Goal: Transaction & Acquisition: Subscribe to service/newsletter

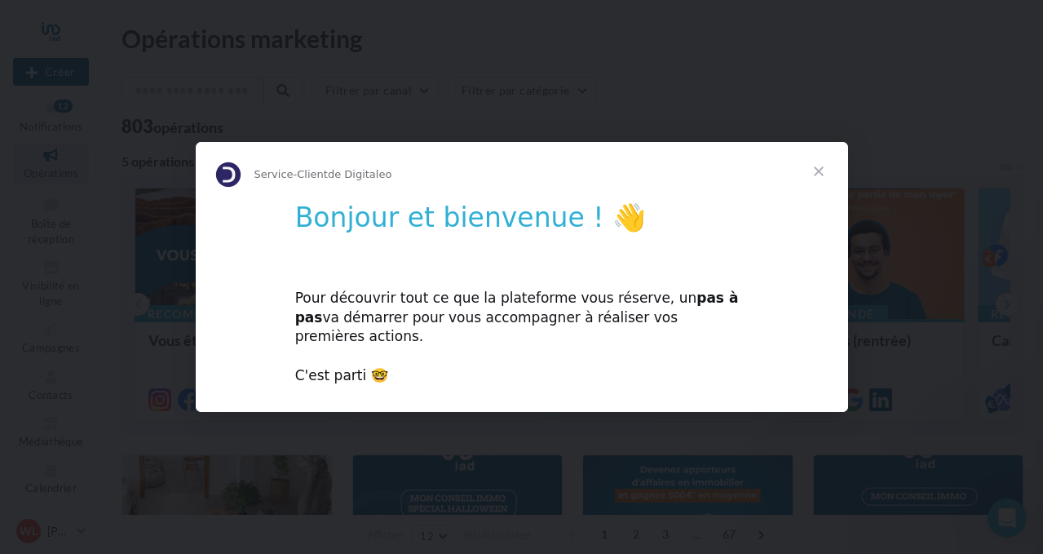
click at [526, 308] on div "Pour découvrir tout ce que la plateforme vous réserve, un pas à pas va démarrer…" at bounding box center [522, 327] width 454 height 117
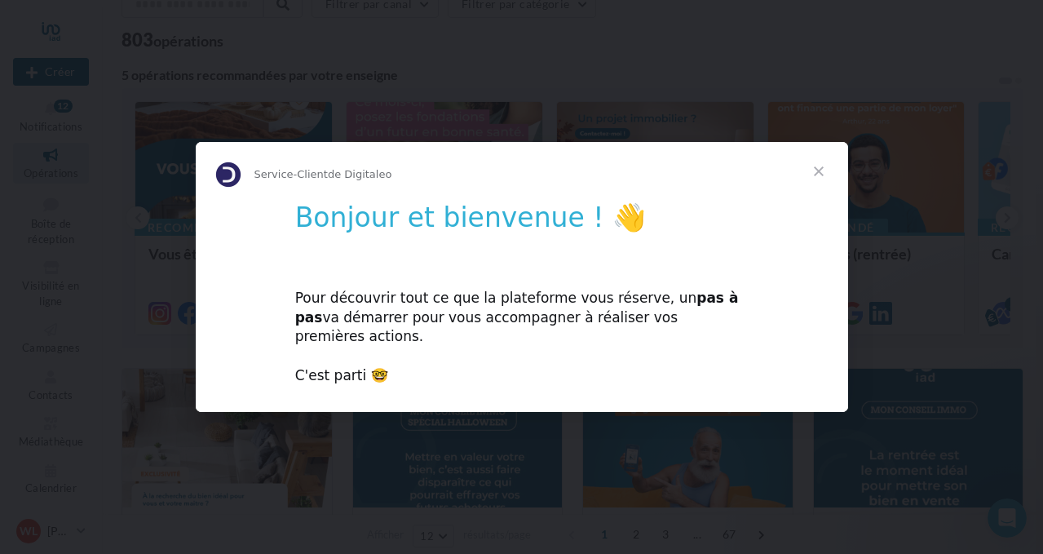
scroll to position [134, 0]
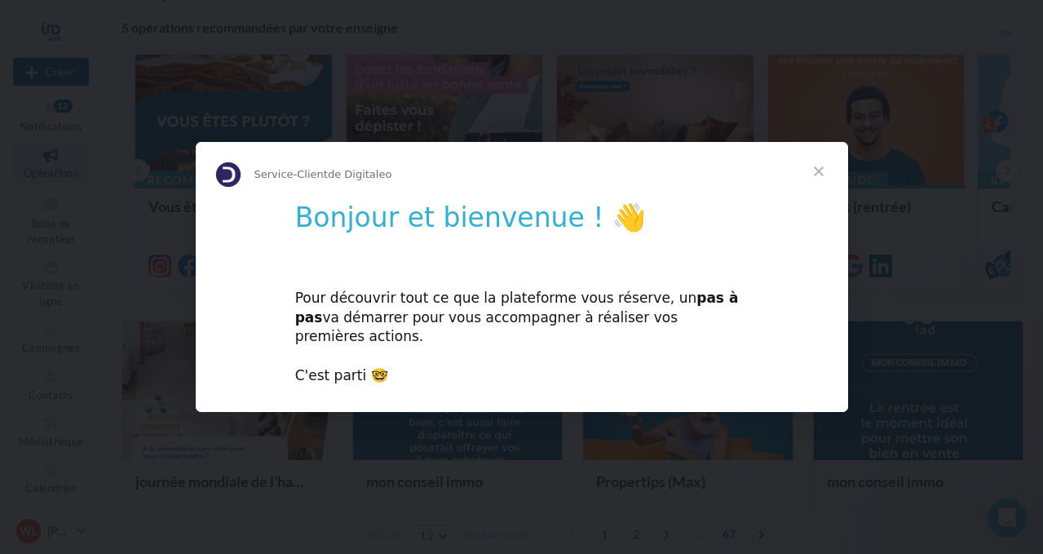
click at [816, 180] on span "Fermer" at bounding box center [819, 171] width 59 height 59
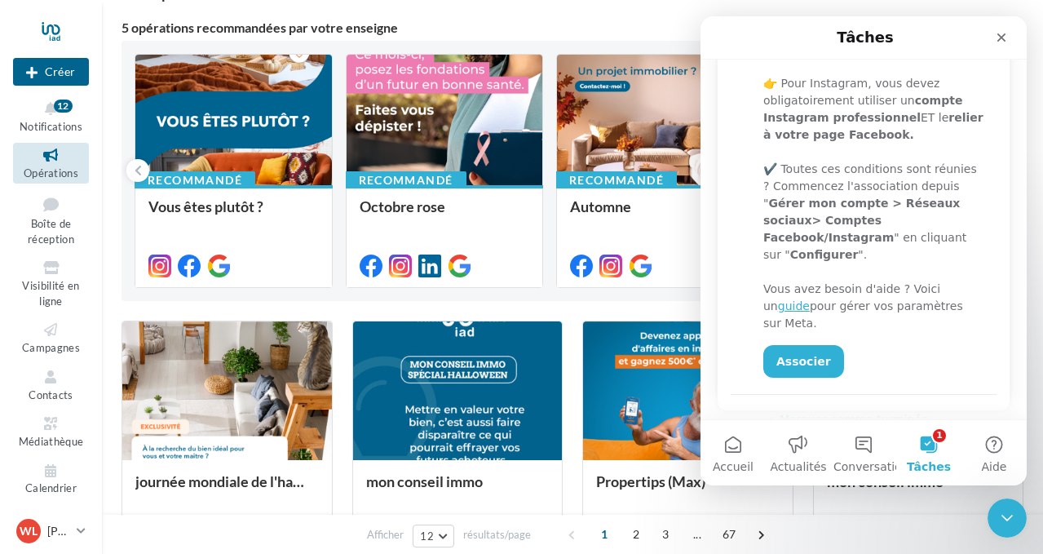
scroll to position [341, 0]
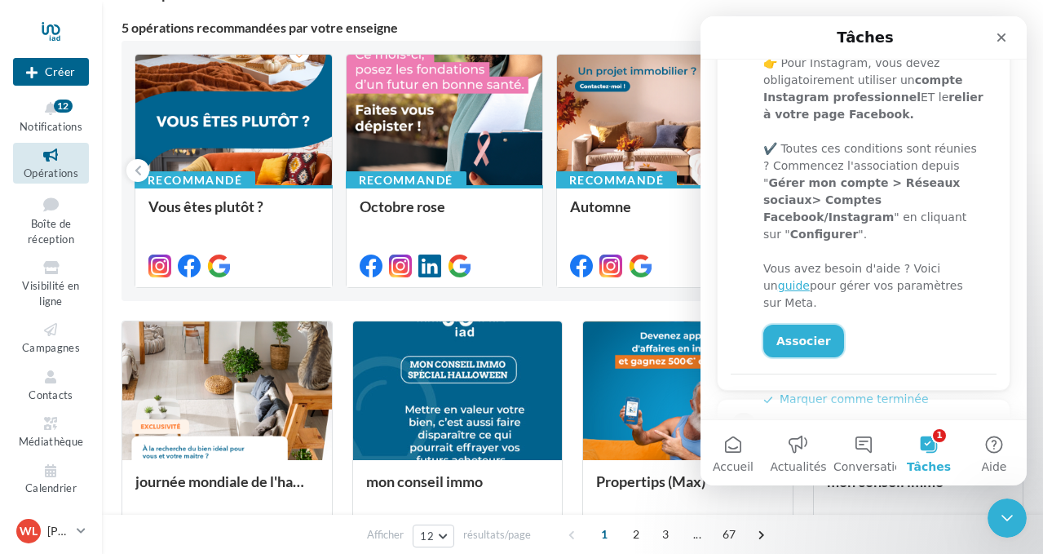
click at [796, 325] on link "Associer" at bounding box center [803, 341] width 81 height 33
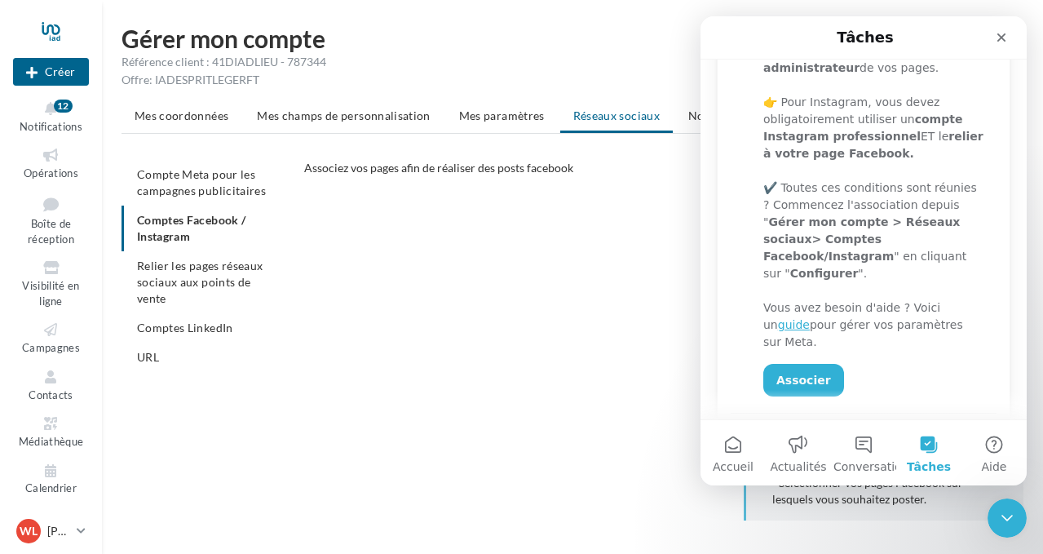
scroll to position [416, 0]
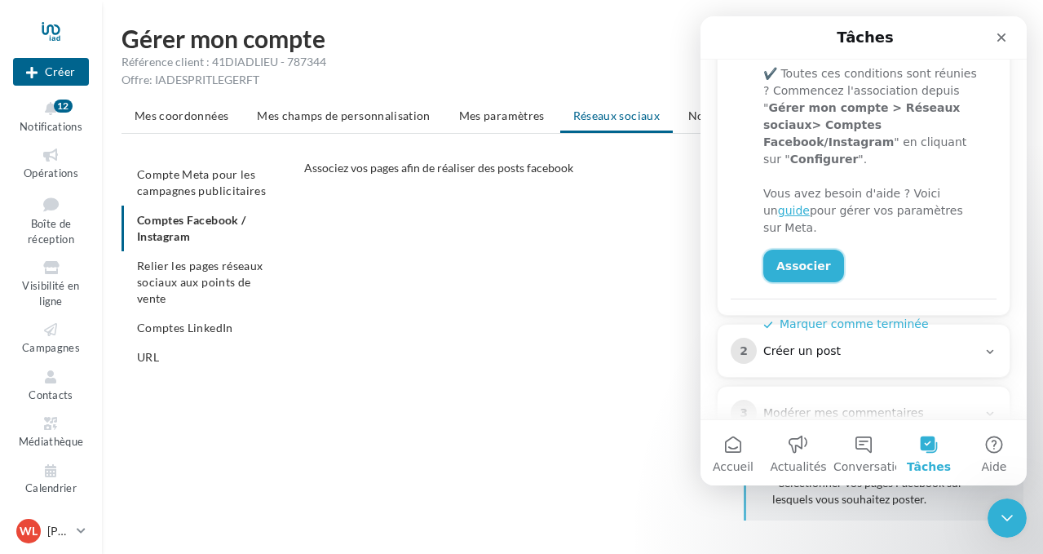
click at [802, 250] on link "Associer" at bounding box center [803, 266] width 81 height 33
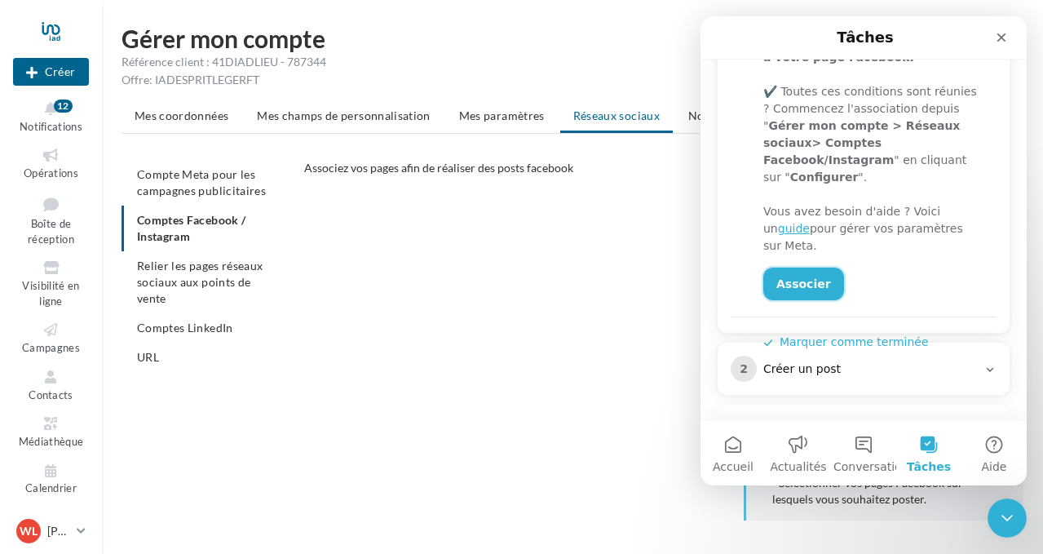
scroll to position [434, 0]
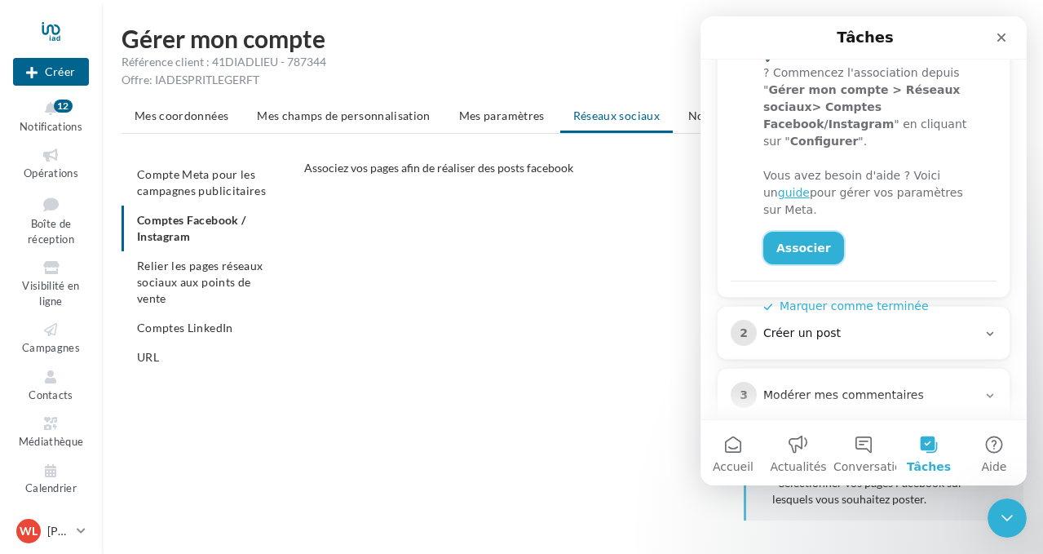
click at [812, 232] on link "Associer" at bounding box center [803, 248] width 81 height 33
click at [799, 232] on link "Associer" at bounding box center [803, 248] width 81 height 33
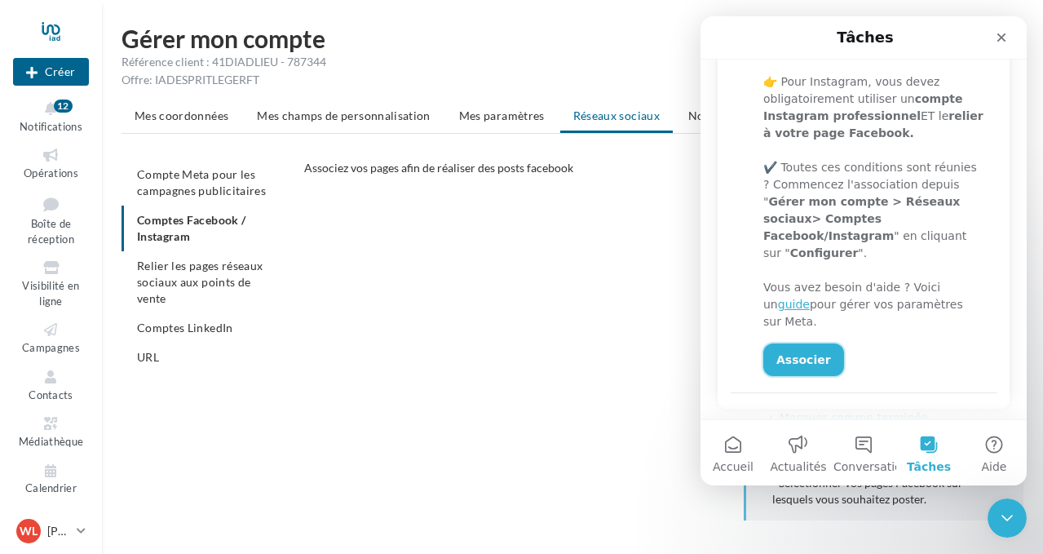
scroll to position [319, 0]
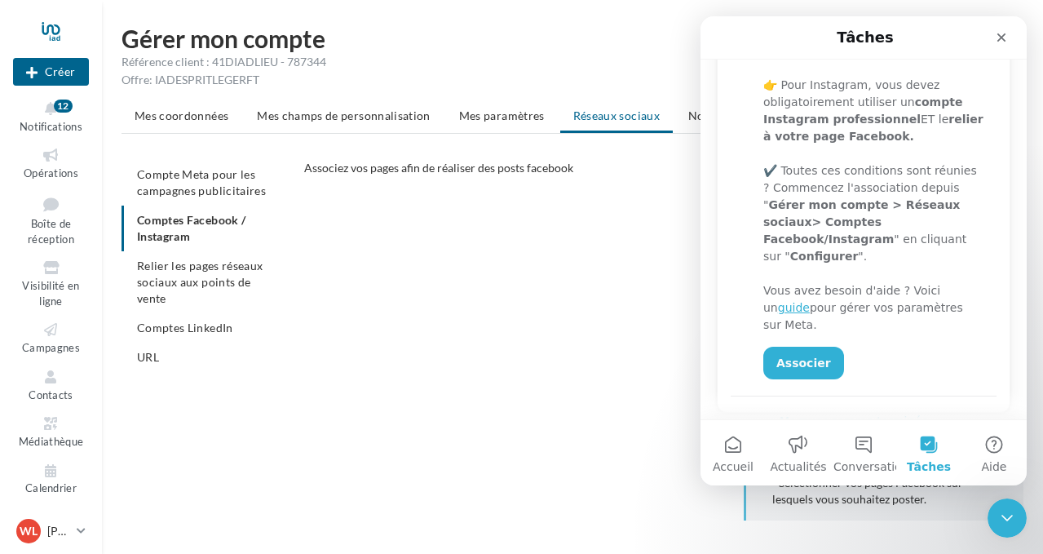
click at [626, 118] on ul "Mes coordonnées Mes champs de personnalisation Mes paramètres Réseaux sociaux N…" at bounding box center [573, 117] width 902 height 33
click at [175, 231] on ul "Compte Meta pour les campagnes publicitaires Comptes Facebook / Instagram Relie…" at bounding box center [207, 266] width 170 height 212
click at [353, 259] on div "CONFIGURER MES COMPTES POUR POSTER sur instagram et facebook Depuis Instagram, …" at bounding box center [670, 370] width 732 height 326
click at [962, 38] on div "Intercom Messenger" at bounding box center [957, 37] width 117 height 29
click at [999, 509] on icon "Fermer le Messenger Intercom" at bounding box center [1005, 516] width 20 height 20
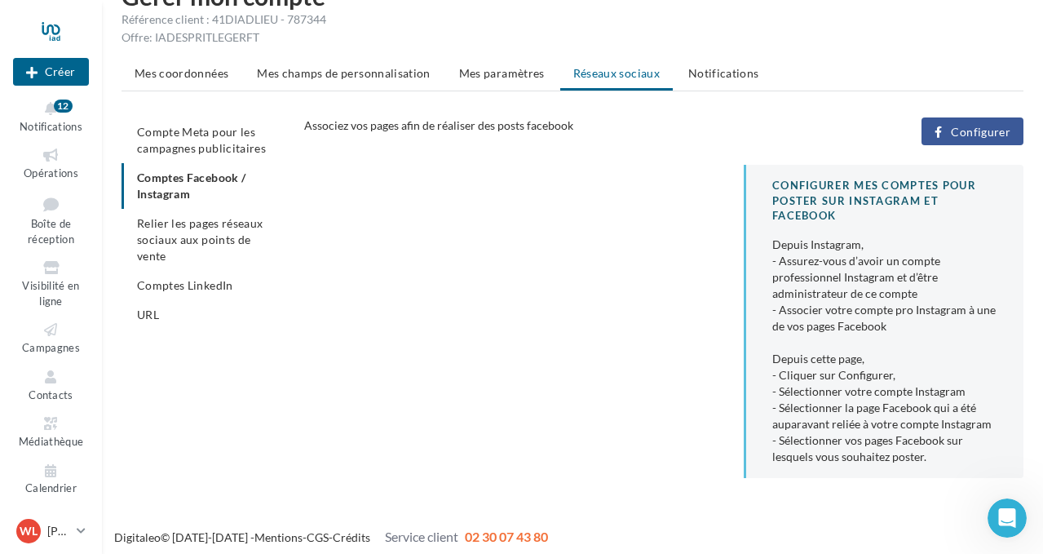
scroll to position [46, 0]
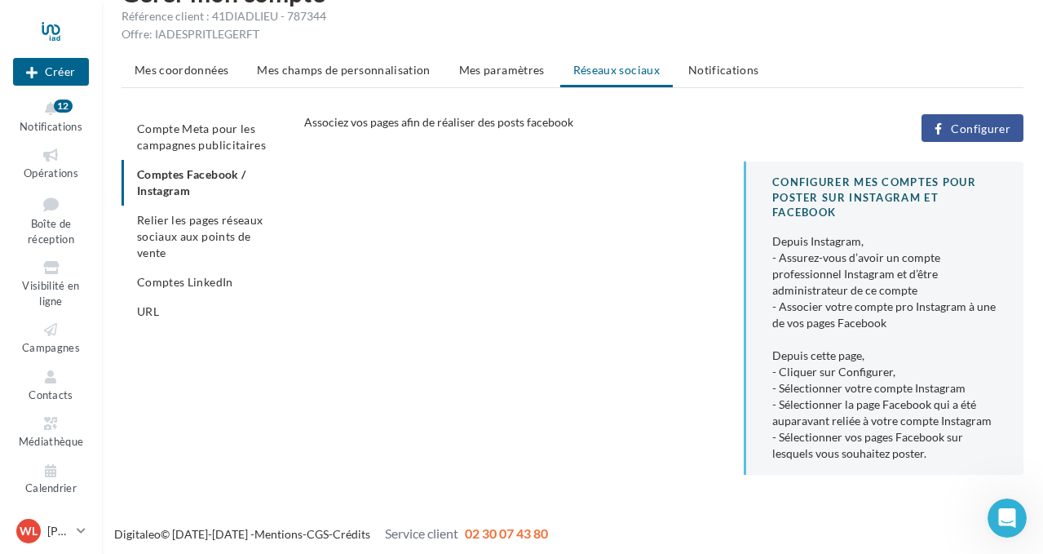
click at [980, 127] on span "Configurer" at bounding box center [981, 128] width 60 height 13
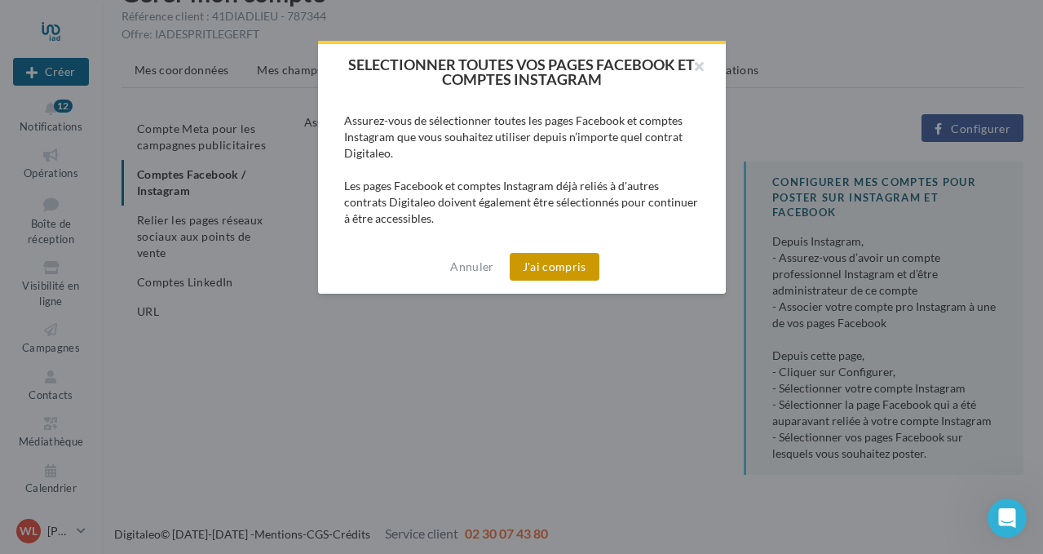
scroll to position [0, 0]
click at [529, 266] on button "J'ai compris" at bounding box center [555, 267] width 90 height 28
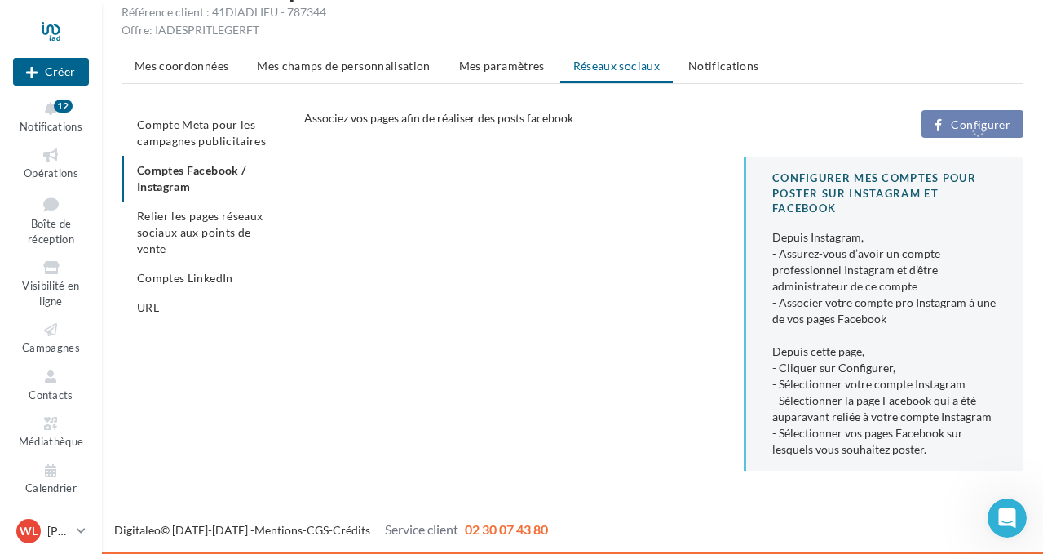
scroll to position [51, 0]
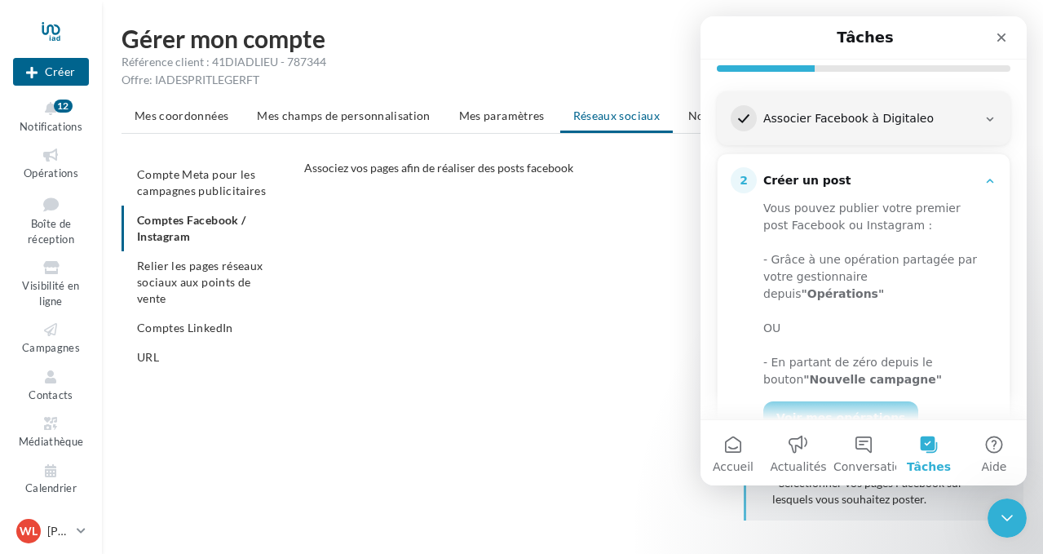
scroll to position [188, 0]
click at [862, 125] on div "Associer Facebook à Digitaleo" at bounding box center [870, 120] width 214 height 16
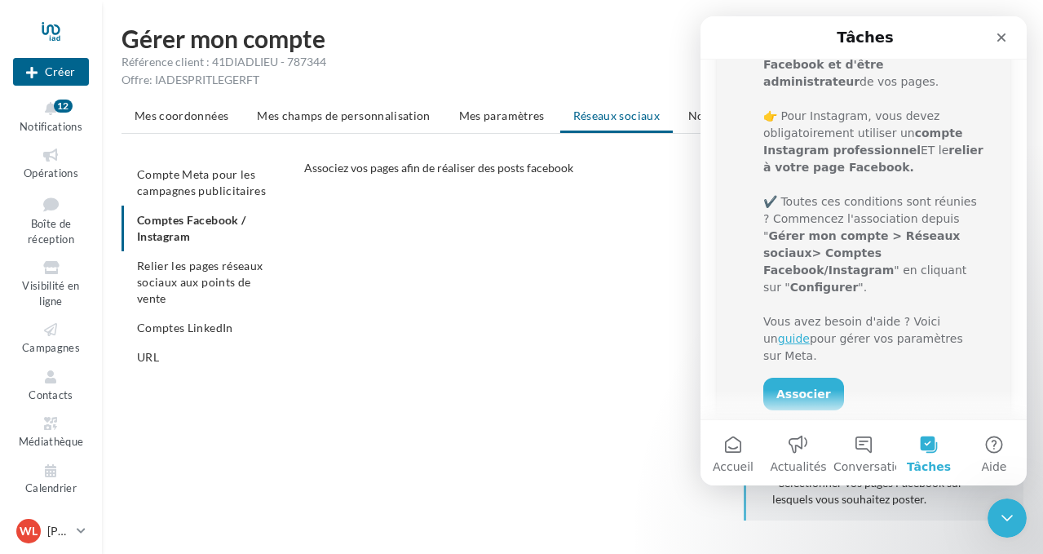
scroll to position [296, 0]
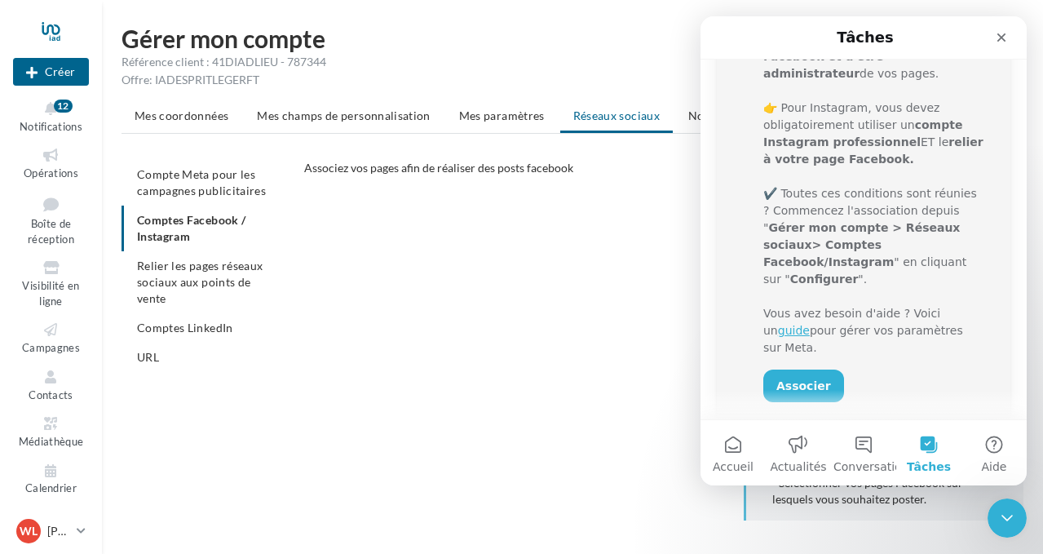
click at [536, 338] on div "CONFIGURER MES COMPTES POUR POSTER sur instagram et facebook Depuis Instagram, …" at bounding box center [670, 370] width 732 height 326
click at [173, 219] on ul "Compte Meta pour les campagnes publicitaires Comptes Facebook / Instagram Relie…" at bounding box center [207, 266] width 170 height 212
click at [1002, 520] on icon "Fermer le Messenger Intercom" at bounding box center [1005, 516] width 20 height 20
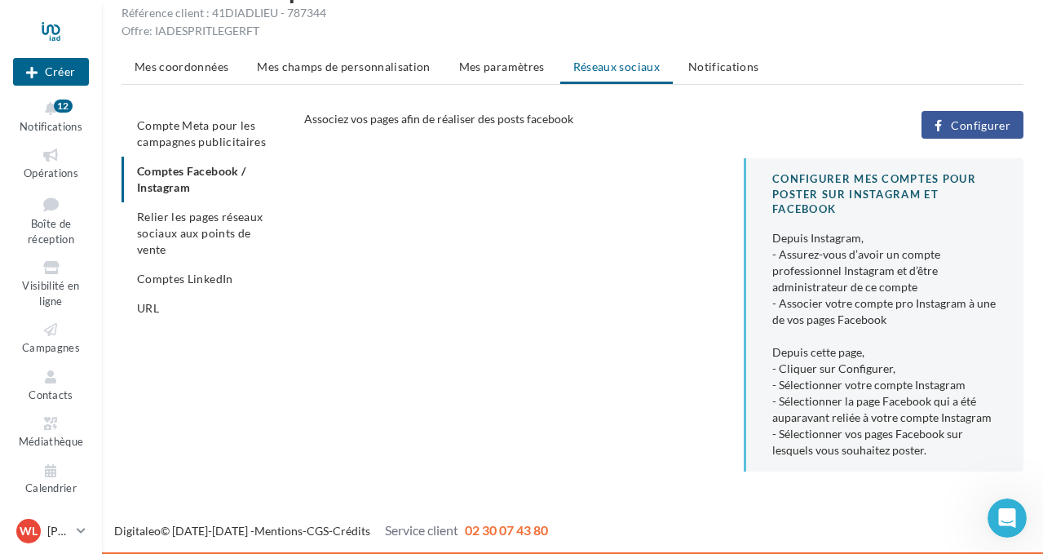
scroll to position [48, 0]
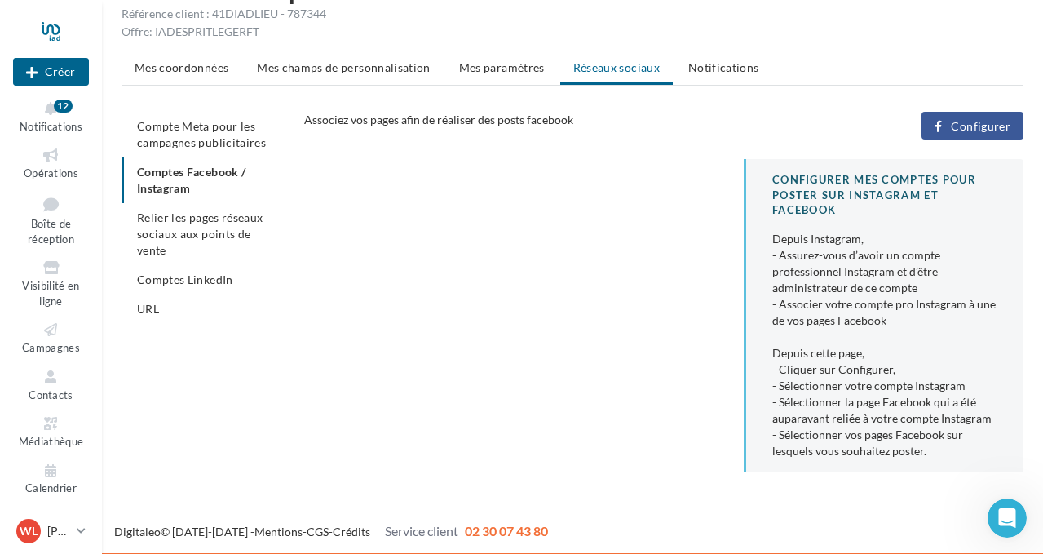
click at [951, 131] on button "Configurer" at bounding box center [973, 126] width 102 height 28
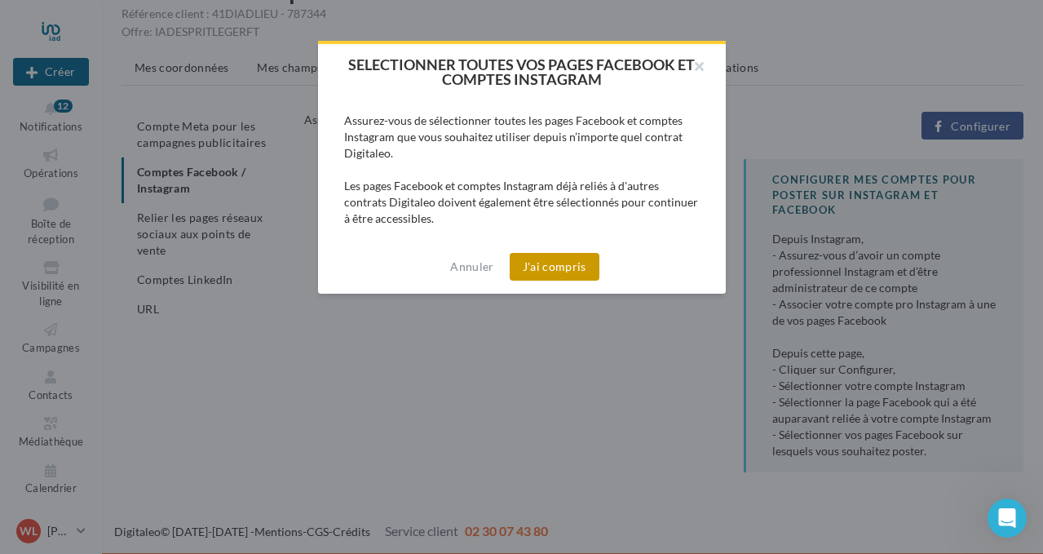
click at [560, 270] on button "J'ai compris" at bounding box center [555, 267] width 90 height 28
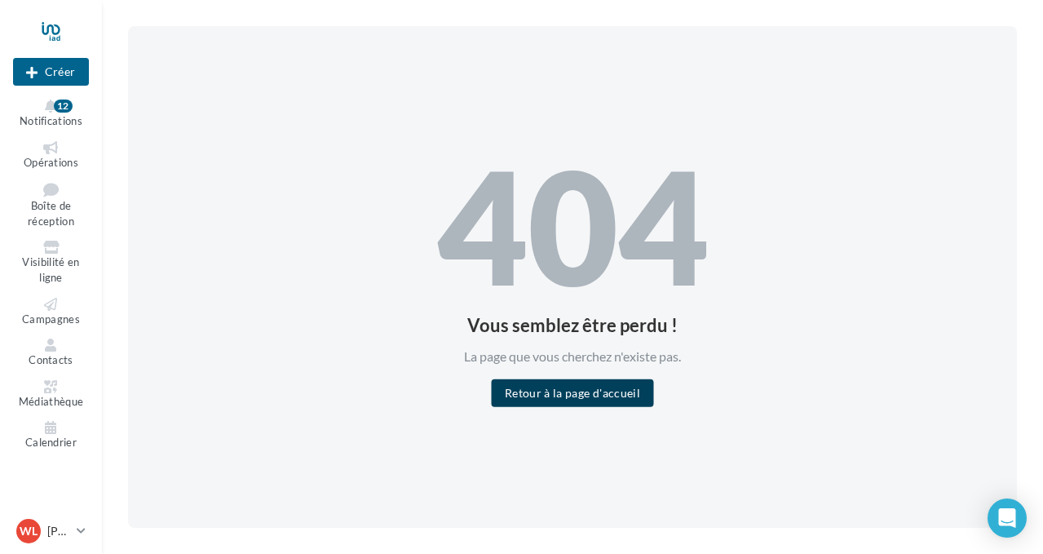
click at [551, 396] on button "Retour à la page d'accueil" at bounding box center [572, 393] width 161 height 28
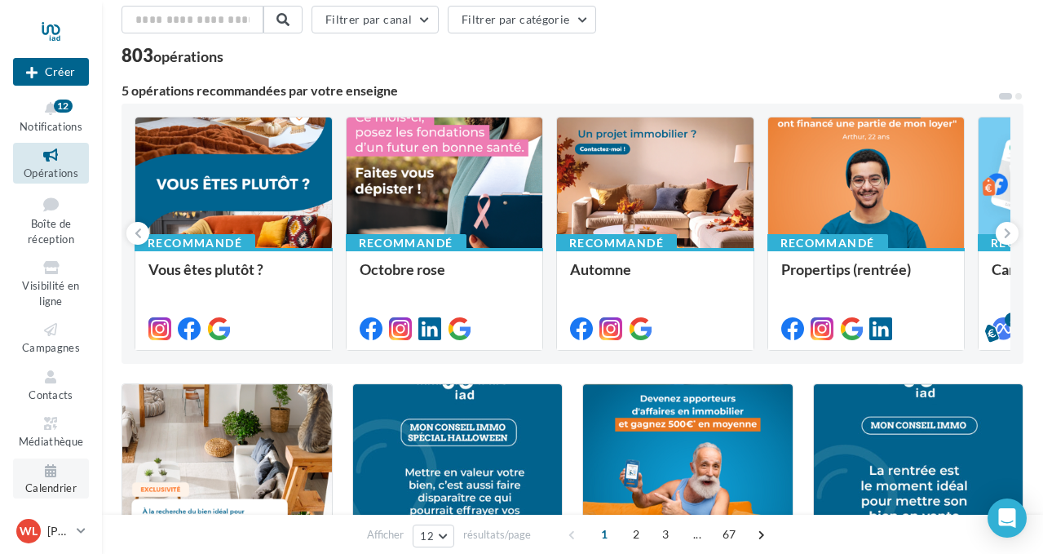
scroll to position [68, 0]
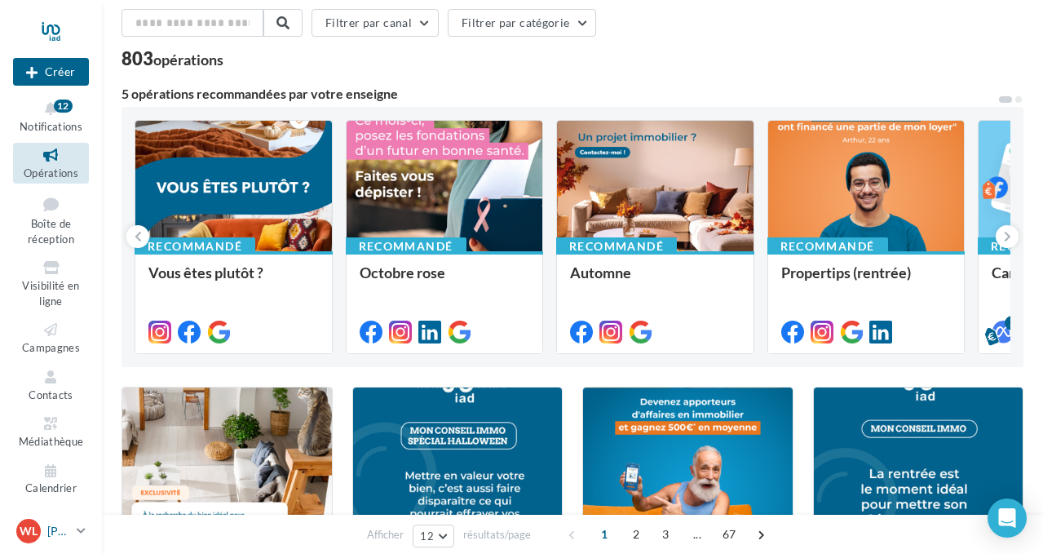
click at [82, 525] on icon at bounding box center [81, 531] width 9 height 14
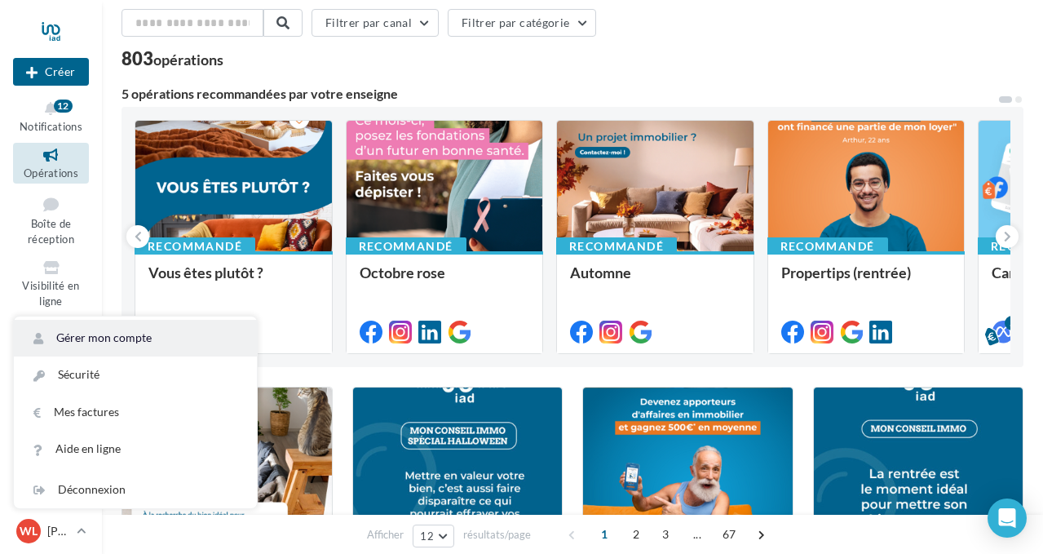
click at [166, 336] on link "Gérer mon compte" at bounding box center [135, 338] width 243 height 37
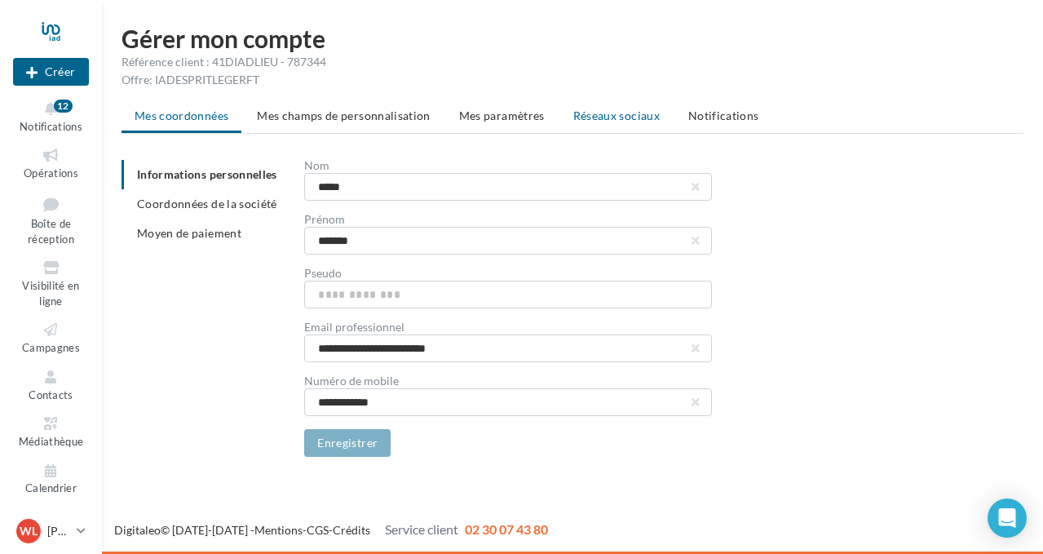
click at [598, 108] on li "Réseaux sociaux" at bounding box center [616, 115] width 113 height 29
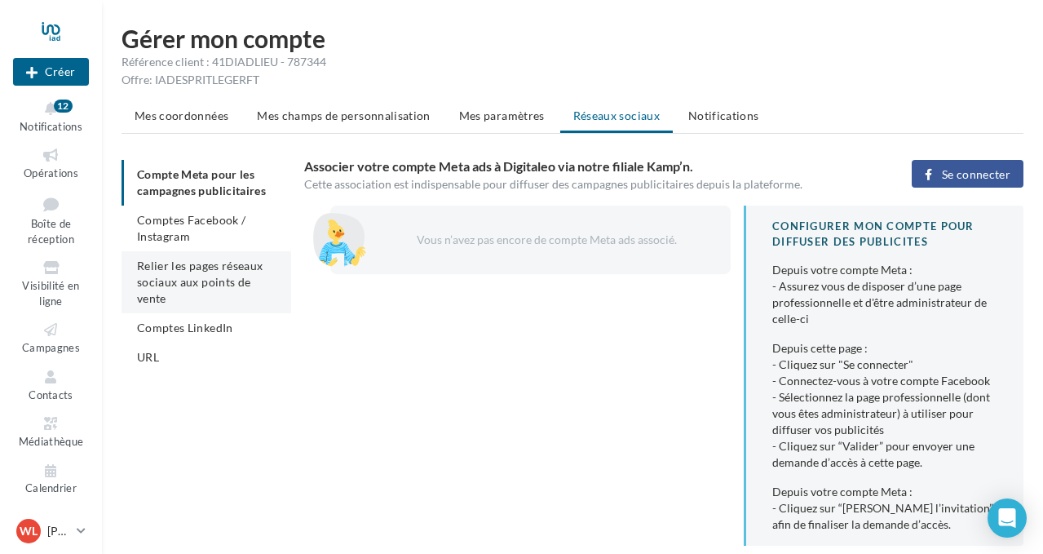
click at [203, 285] on span "Relier les pages réseaux sociaux aux points de vente" at bounding box center [200, 282] width 126 height 46
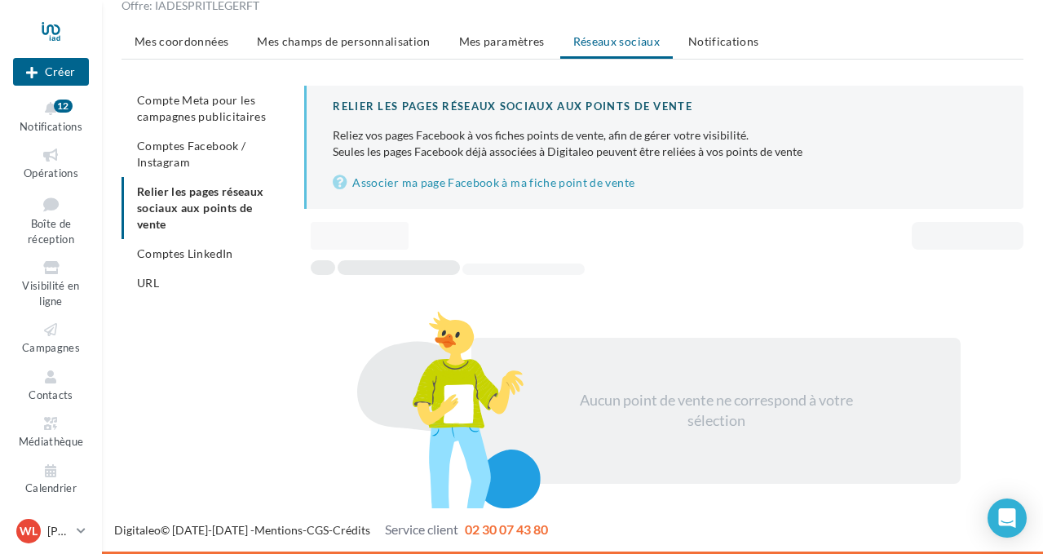
scroll to position [73, 0]
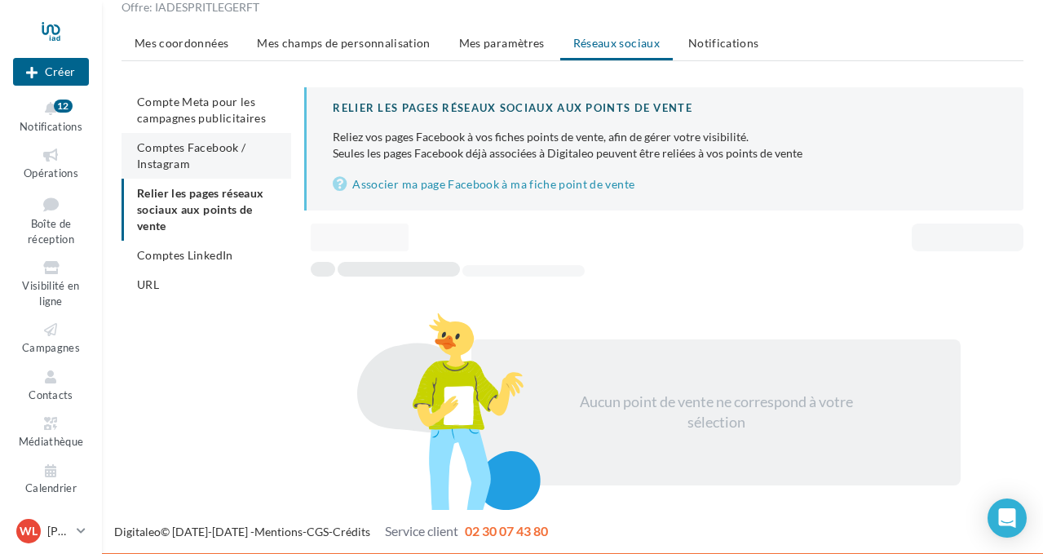
click at [209, 144] on span "Comptes Facebook / Instagram" at bounding box center [191, 155] width 108 height 30
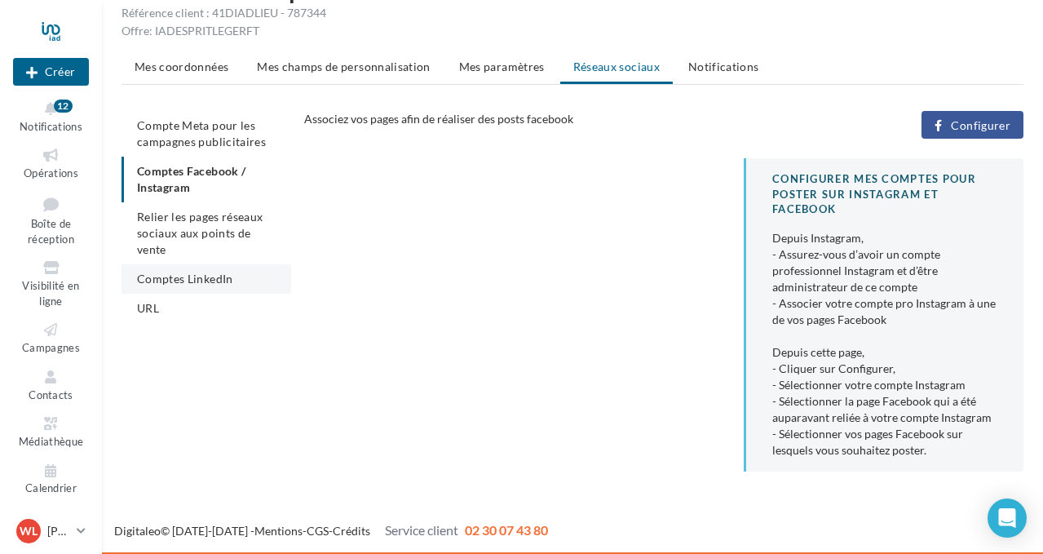
scroll to position [48, 0]
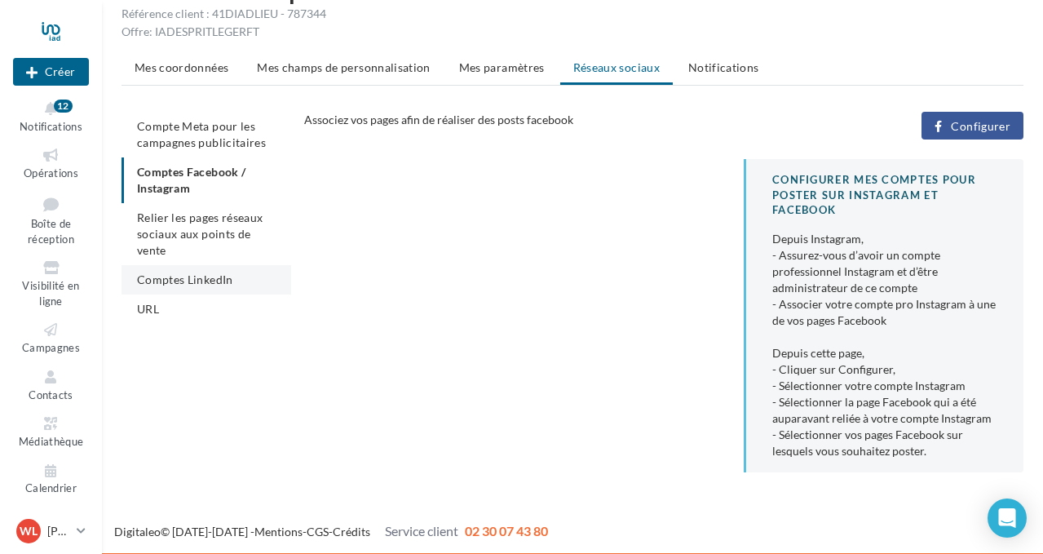
click at [207, 277] on span "Comptes LinkedIn" at bounding box center [185, 279] width 96 height 14
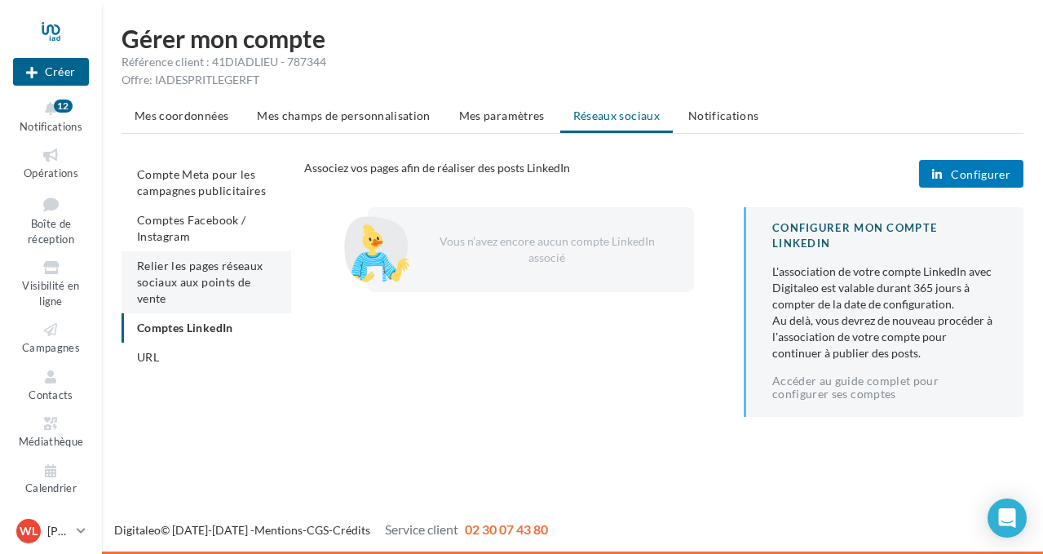
click at [202, 268] on span "Relier les pages réseaux sociaux aux points de vente" at bounding box center [200, 282] width 126 height 46
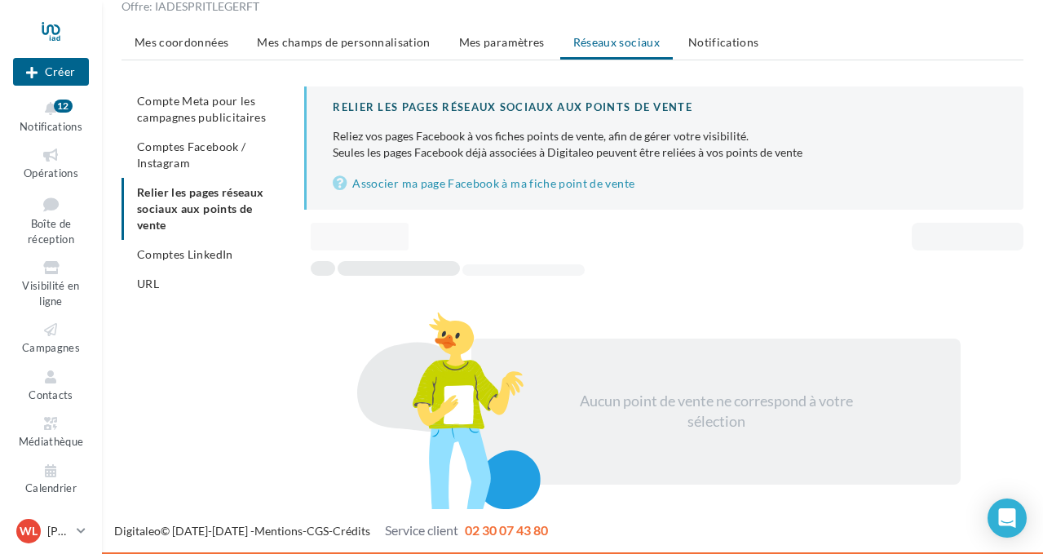
scroll to position [73, 0]
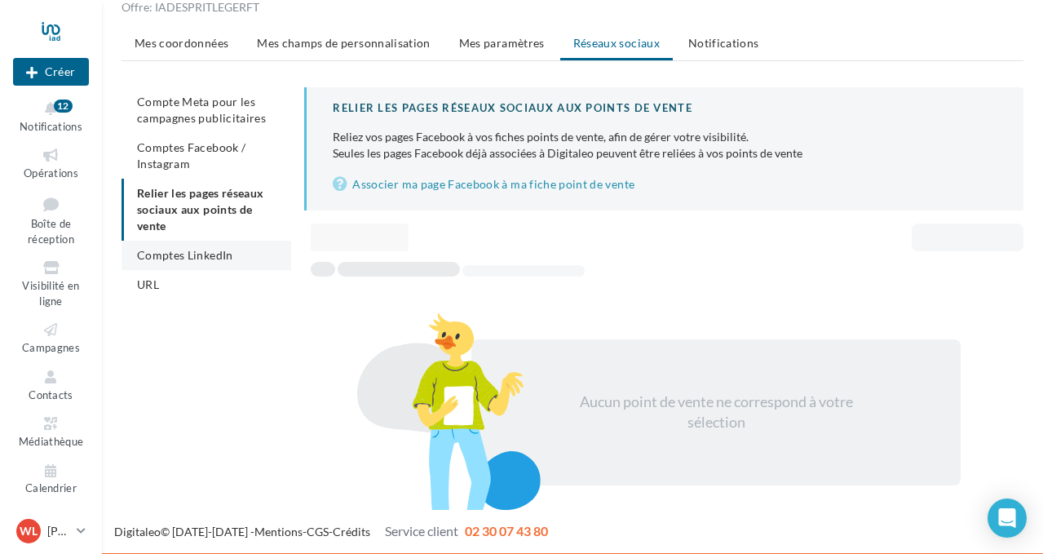
click at [240, 250] on li "Comptes LinkedIn" at bounding box center [207, 255] width 170 height 29
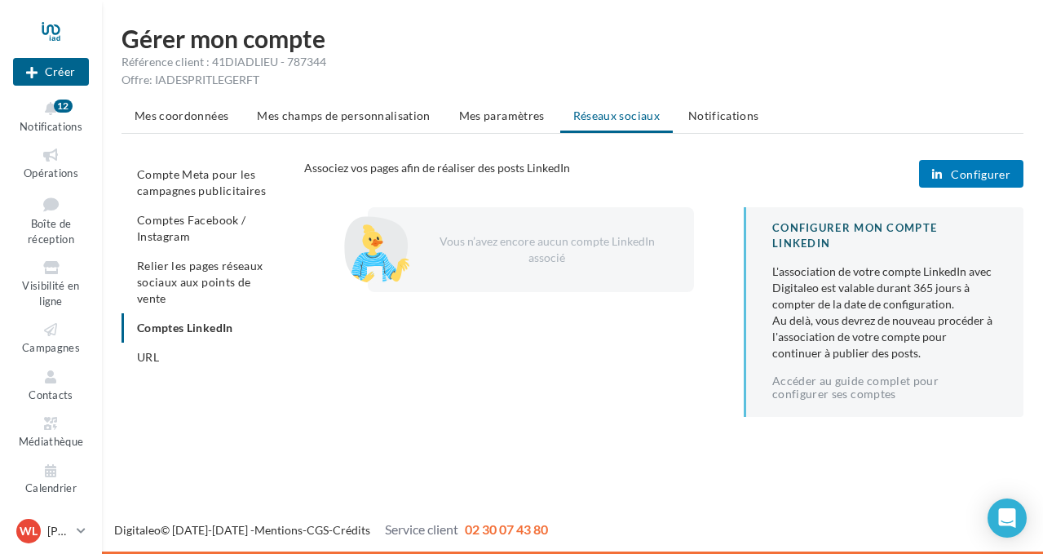
click at [976, 168] on span "Configurer" at bounding box center [981, 174] width 60 height 13
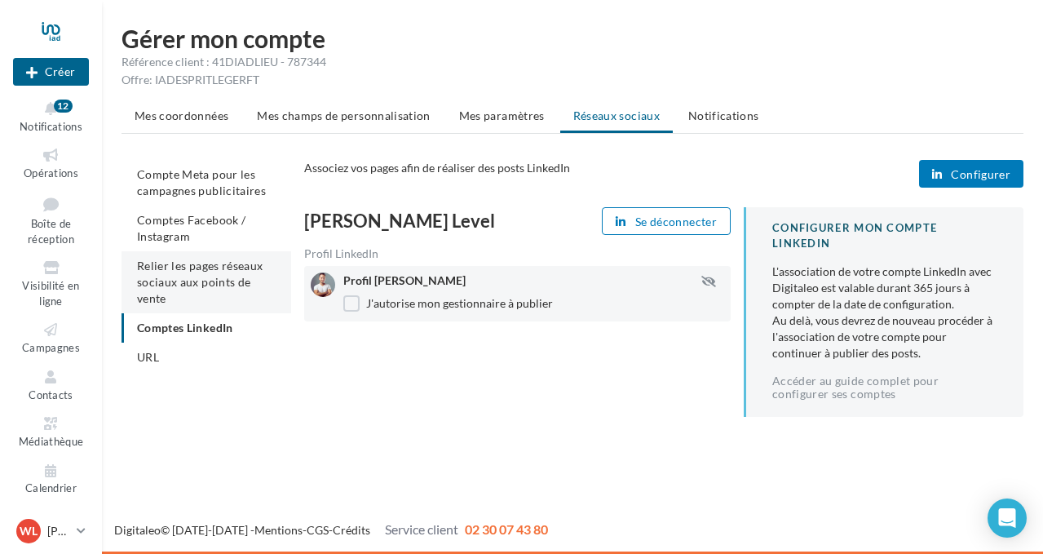
click at [195, 276] on span "Relier les pages réseaux sociaux aux points de vente" at bounding box center [200, 282] width 126 height 46
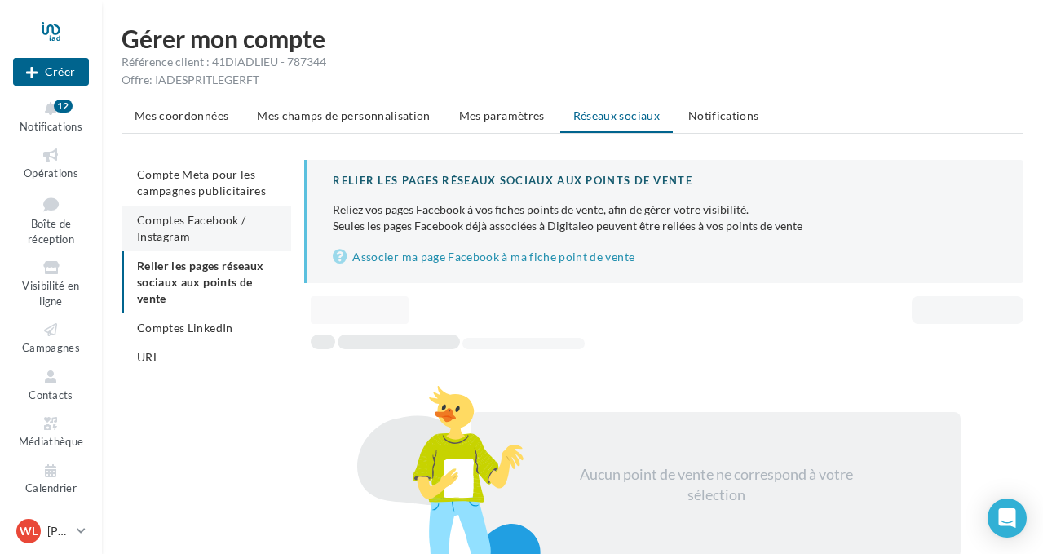
click at [182, 236] on span "Comptes Facebook / Instagram" at bounding box center [191, 228] width 108 height 30
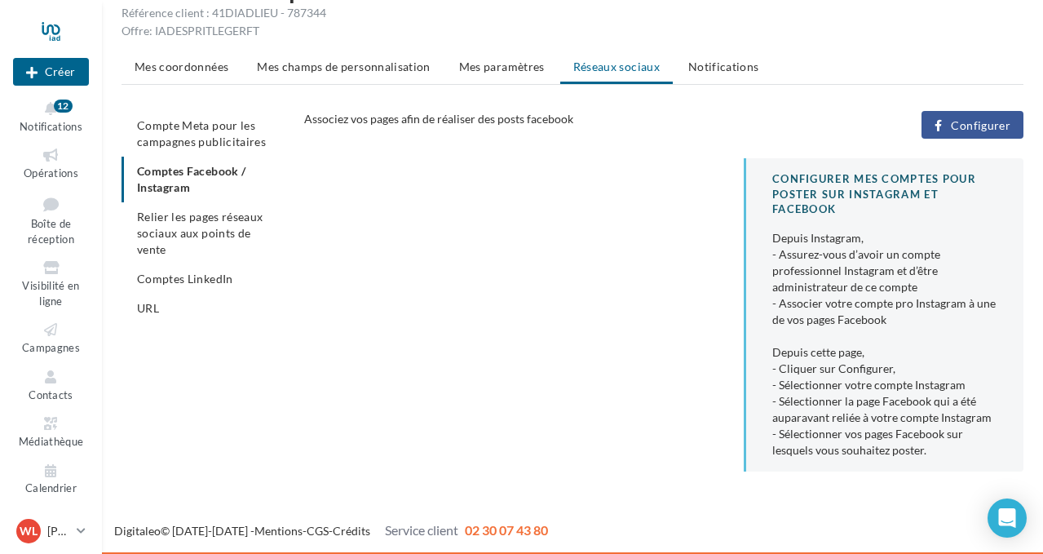
scroll to position [48, 0]
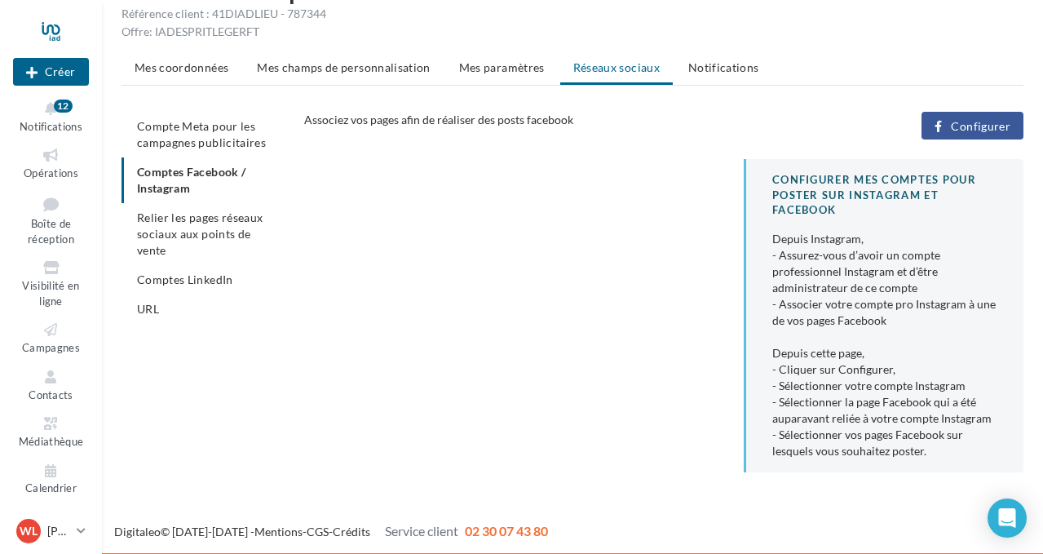
click at [1000, 124] on span "Configurer" at bounding box center [981, 126] width 60 height 13
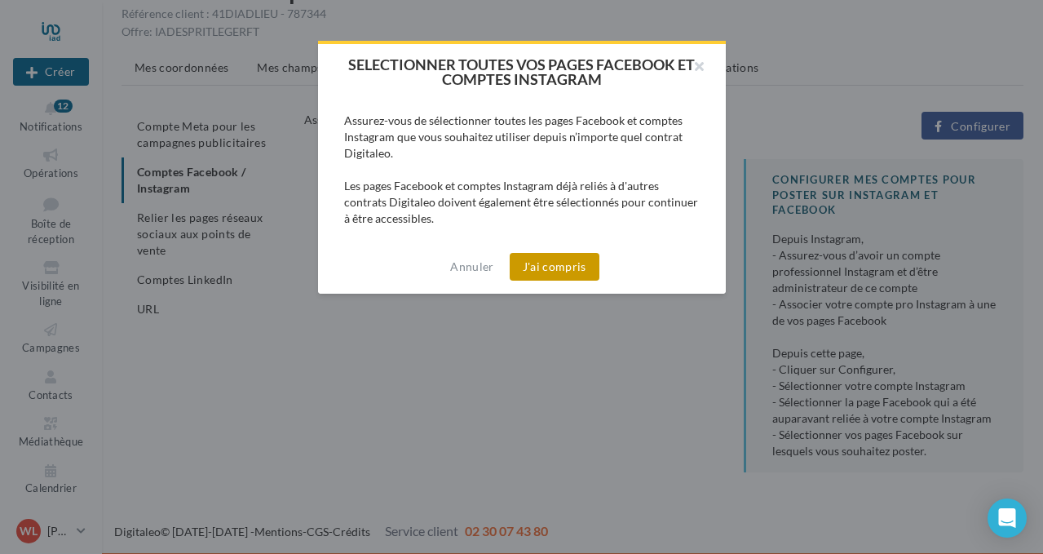
click at [560, 259] on button "J'ai compris" at bounding box center [555, 267] width 90 height 28
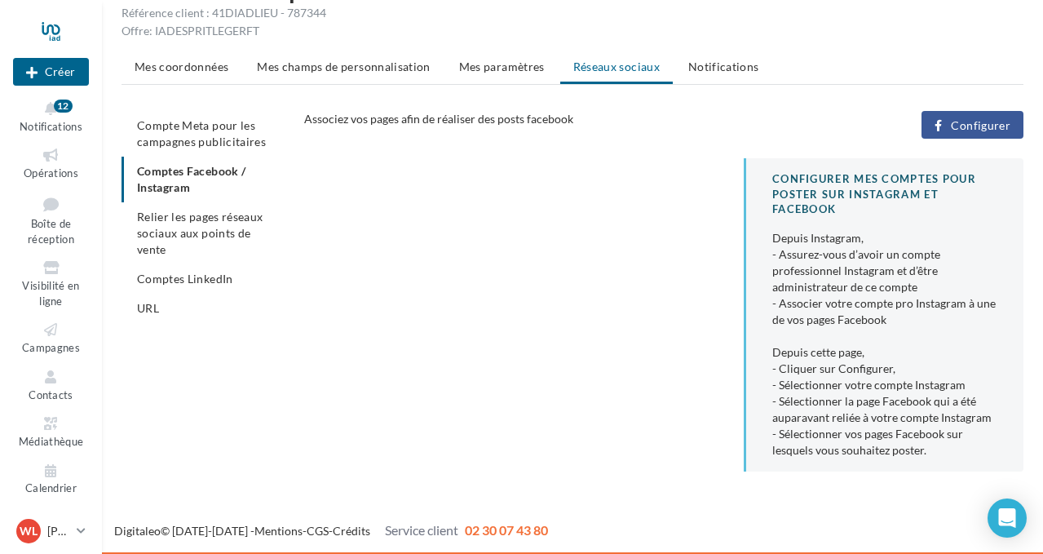
scroll to position [48, 0]
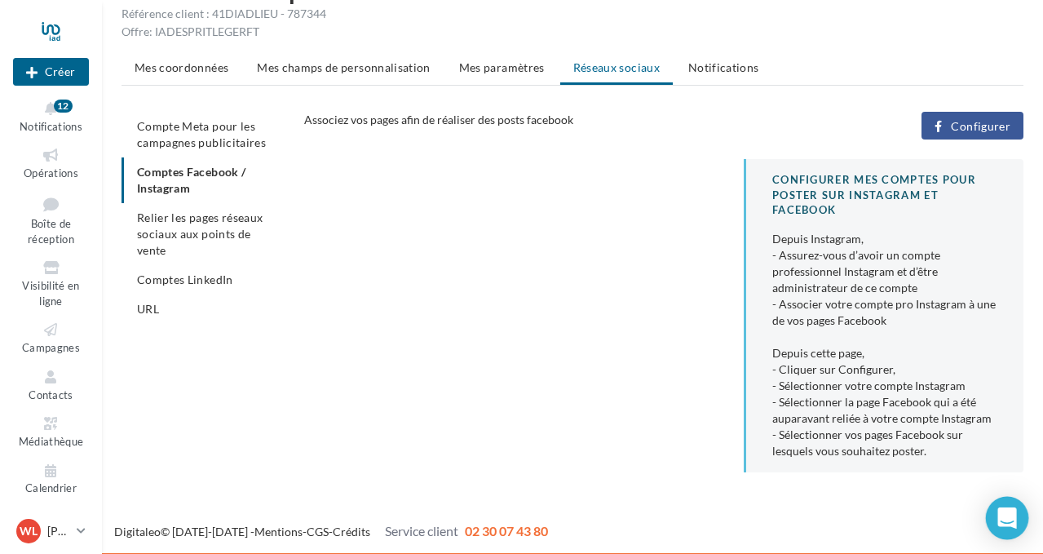
click at [1009, 509] on icon "Open Intercom Messenger" at bounding box center [1007, 517] width 21 height 21
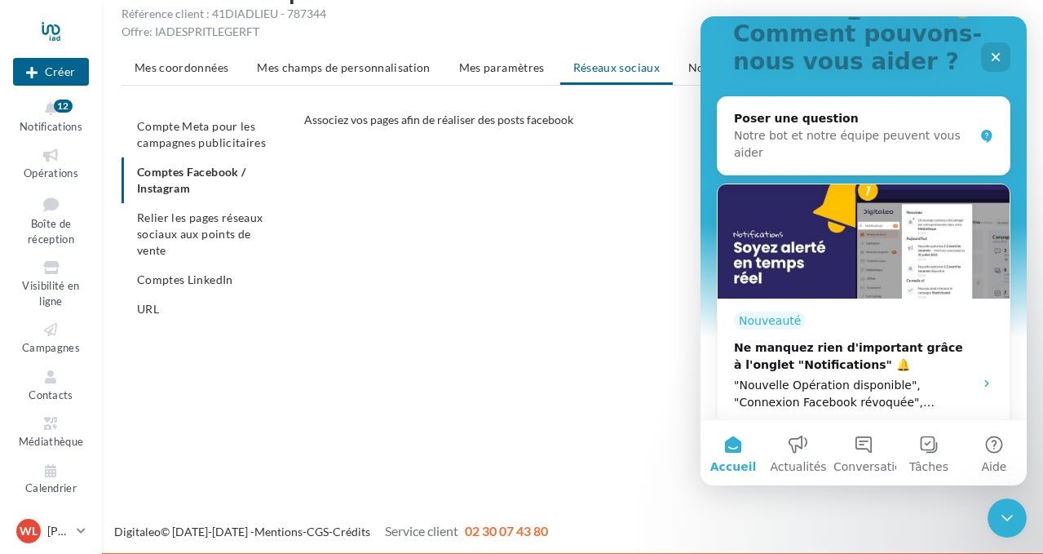
scroll to position [140, 0]
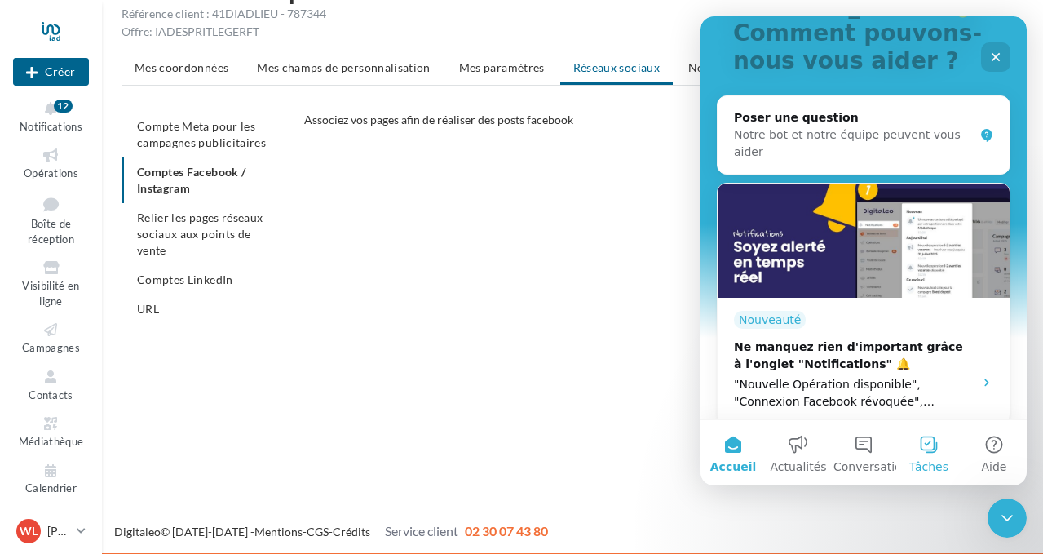
click at [939, 445] on button "Tâches" at bounding box center [928, 452] width 65 height 65
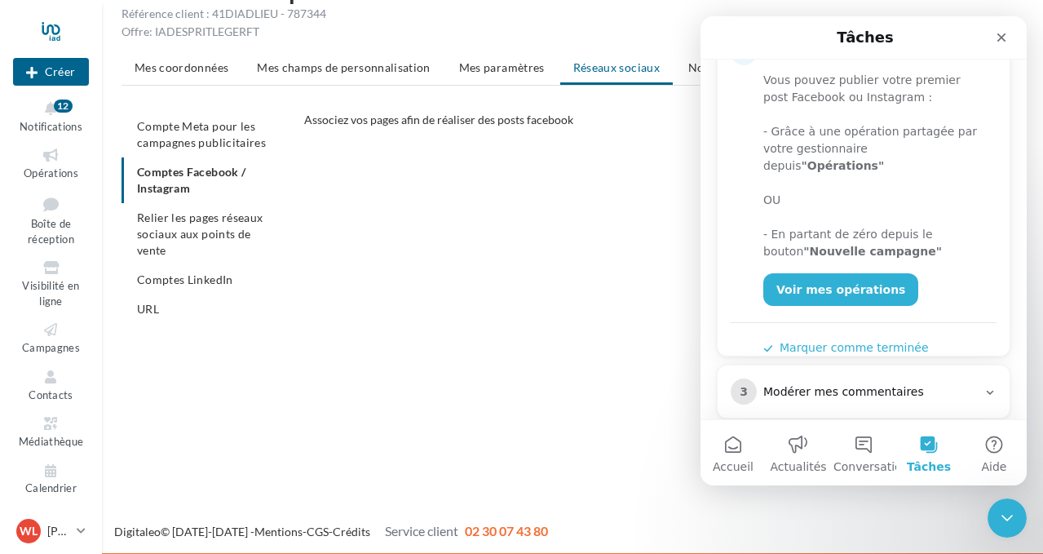
scroll to position [341, 0]
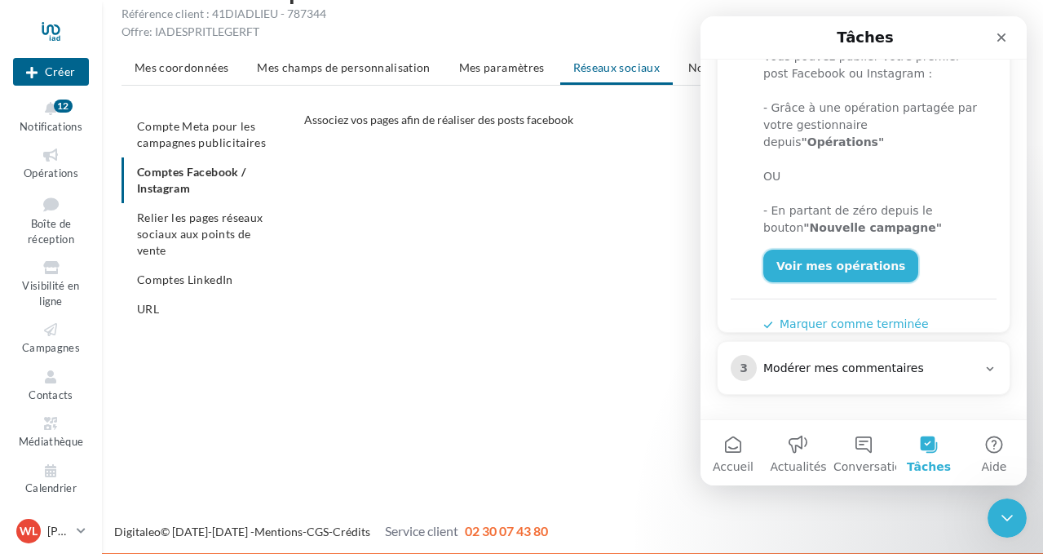
click at [819, 256] on link "Voir mes opérations" at bounding box center [840, 266] width 155 height 33
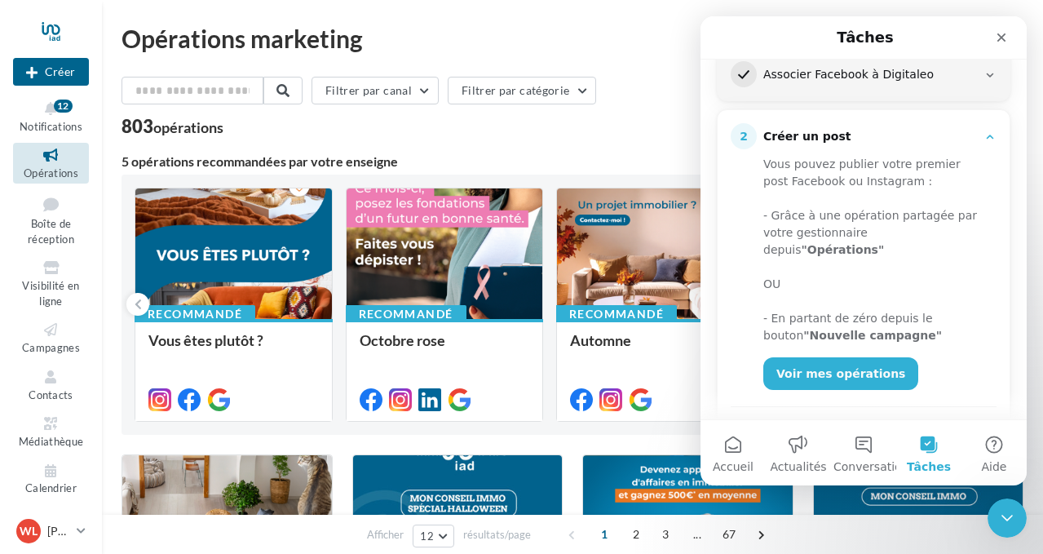
scroll to position [230, 0]
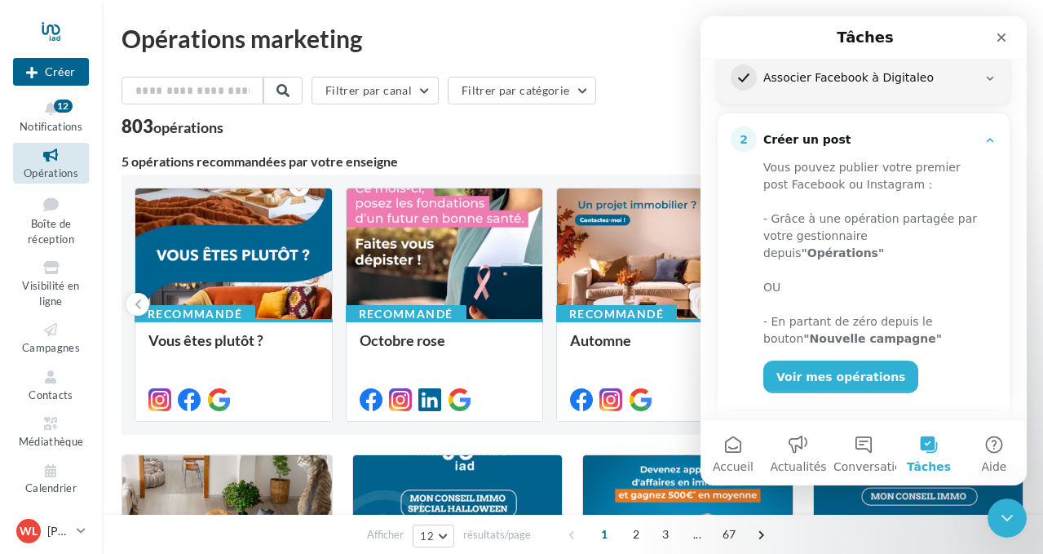
click at [429, 130] on div "803 opérations" at bounding box center [573, 127] width 902 height 21
click at [233, 257] on div at bounding box center [233, 254] width 197 height 132
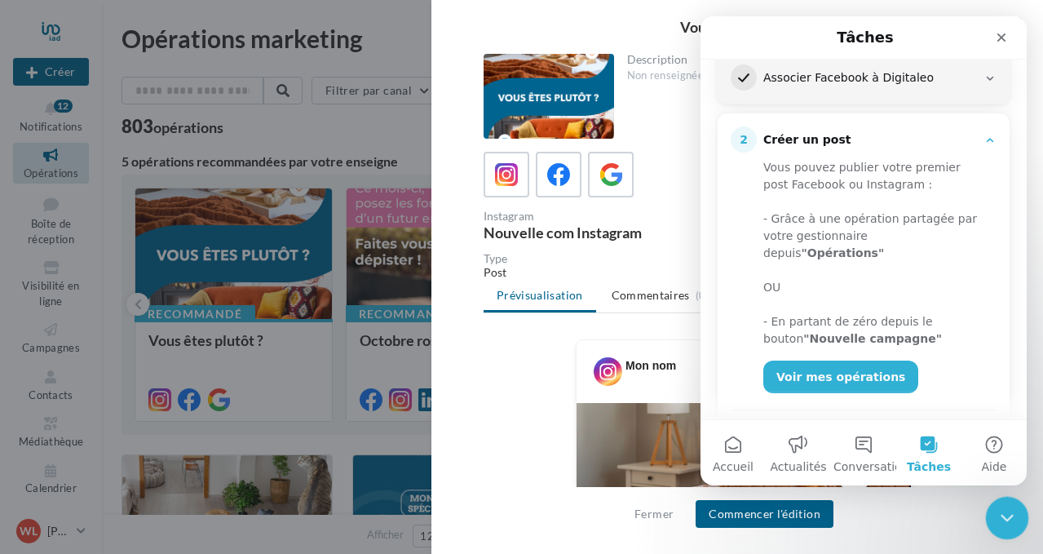
click at [998, 520] on icon "Fermer le Messenger Intercom" at bounding box center [1005, 516] width 20 height 20
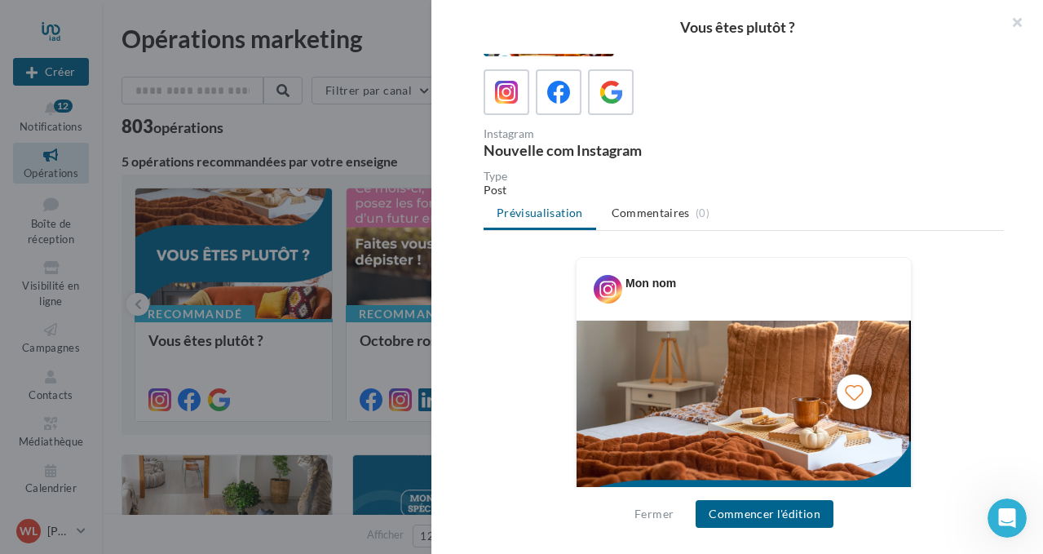
scroll to position [56, 0]
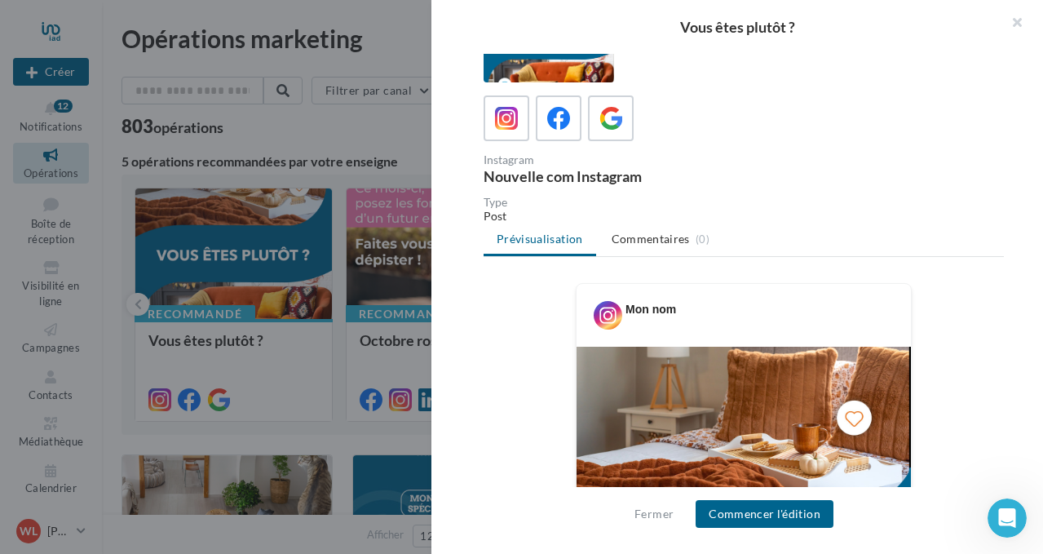
click at [664, 311] on div "Mon nom" at bounding box center [651, 309] width 51 height 16
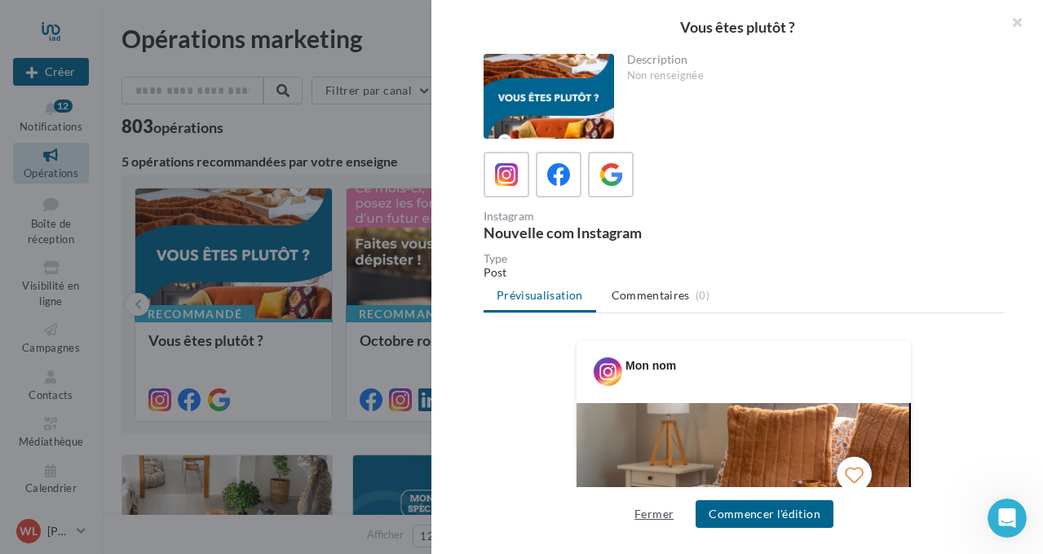
scroll to position [0, 0]
click at [661, 506] on button "Fermer" at bounding box center [654, 514] width 52 height 20
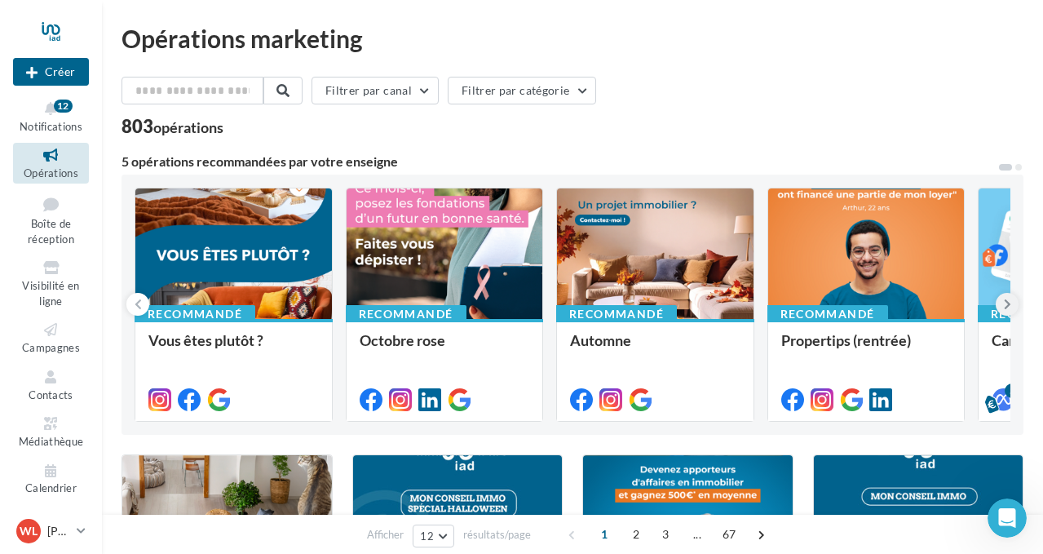
click at [1005, 304] on icon at bounding box center [1007, 304] width 7 height 16
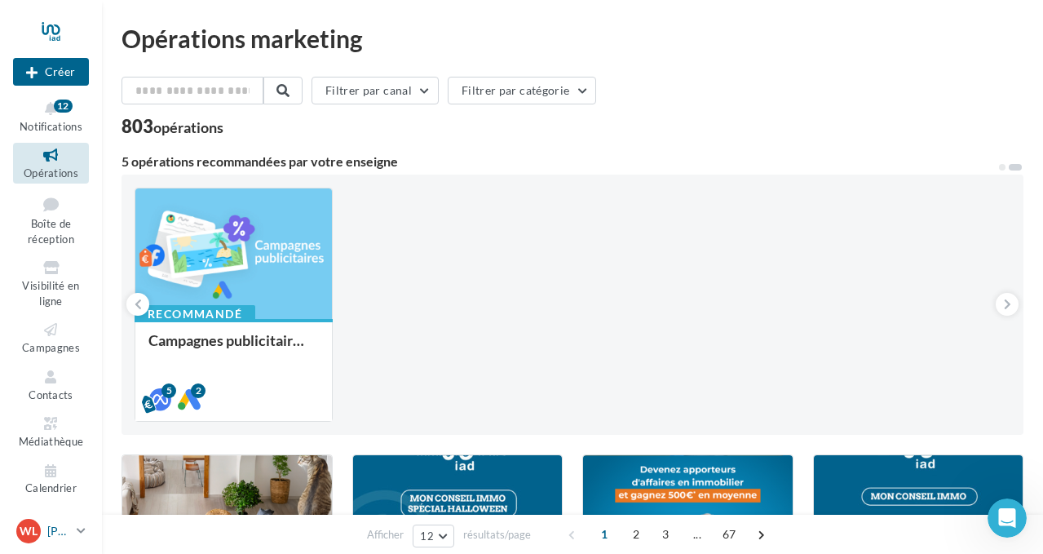
click at [62, 535] on p "[PERSON_NAME] LEVEL" at bounding box center [58, 531] width 23 height 16
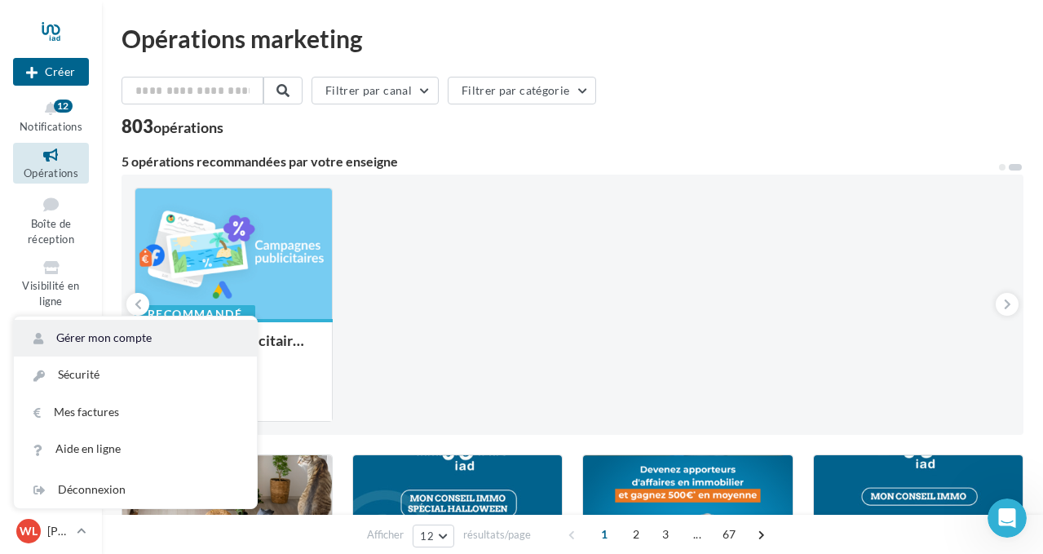
click at [148, 339] on link "Gérer mon compte" at bounding box center [135, 338] width 243 height 37
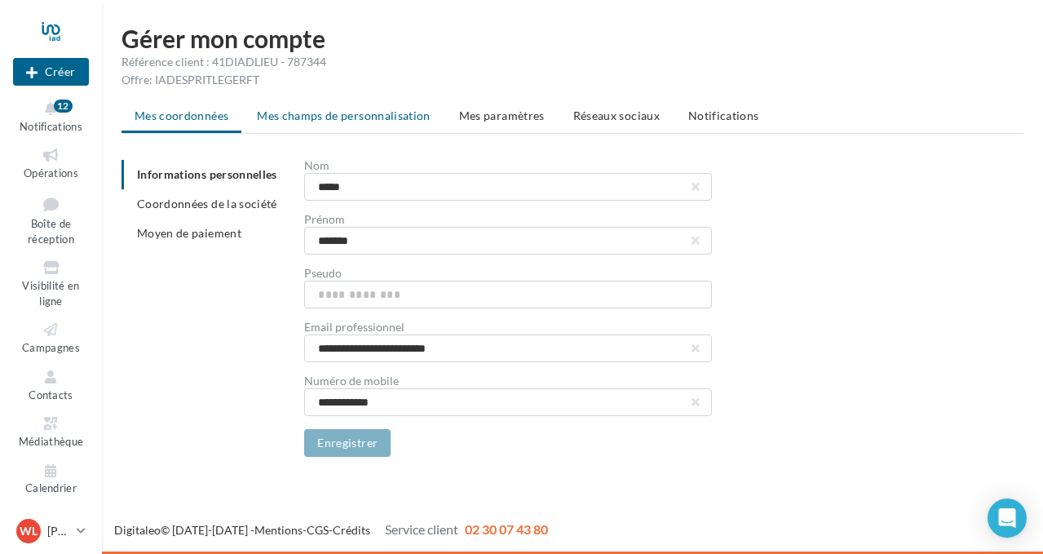
click at [312, 113] on span "Mes champs de personnalisation" at bounding box center [344, 115] width 174 height 14
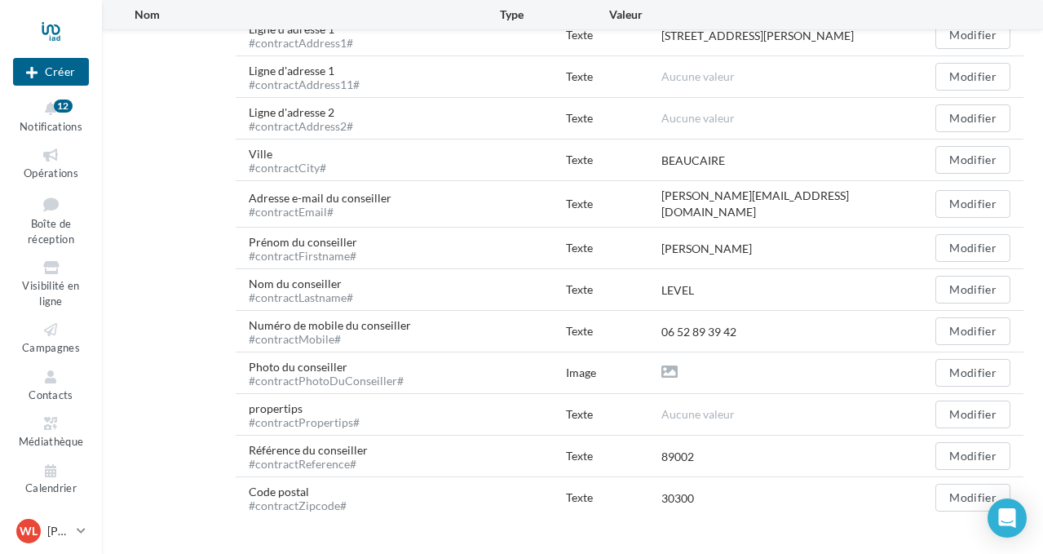
scroll to position [687, 0]
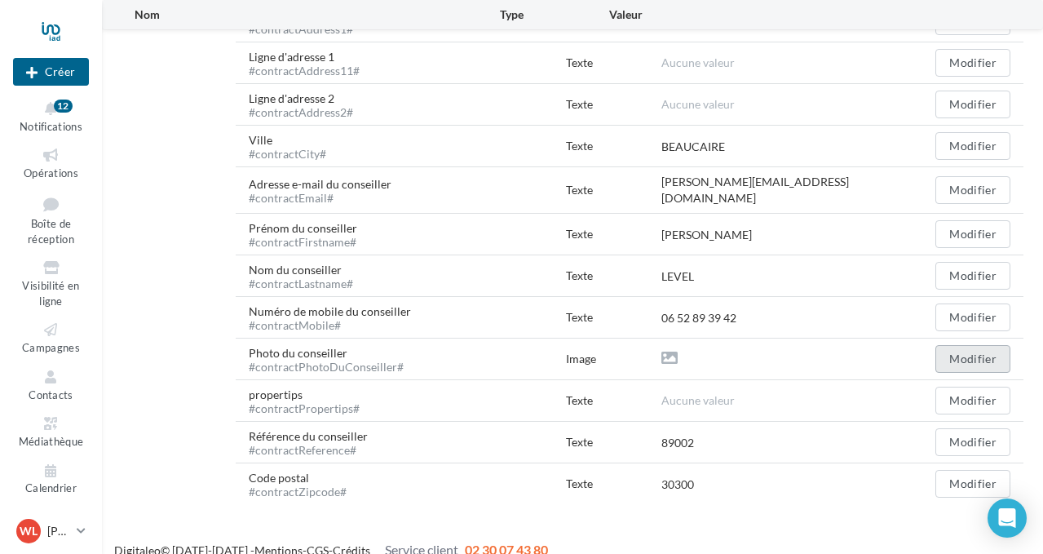
click at [966, 356] on button "Modifier" at bounding box center [973, 359] width 75 height 28
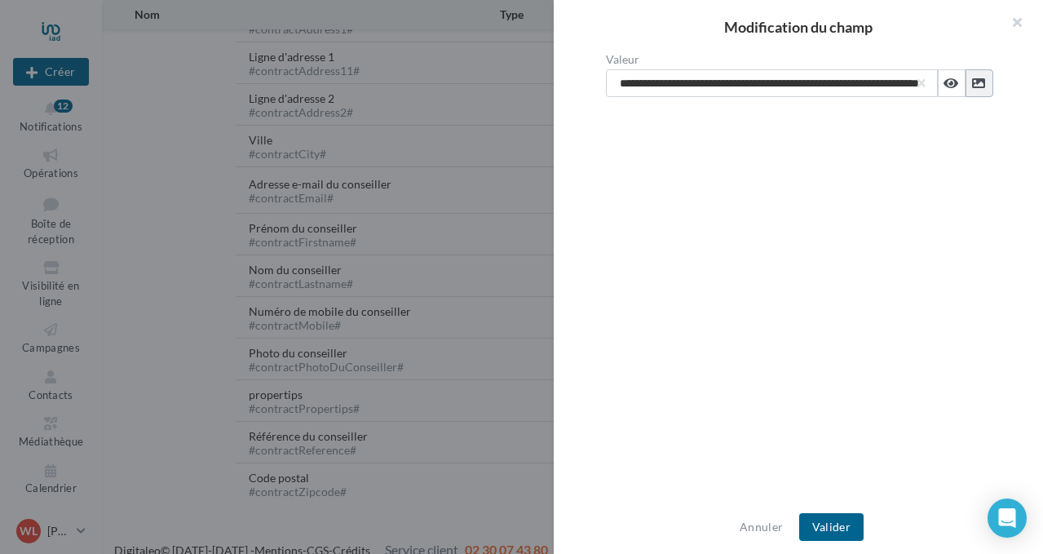
click at [983, 86] on icon at bounding box center [978, 83] width 13 height 13
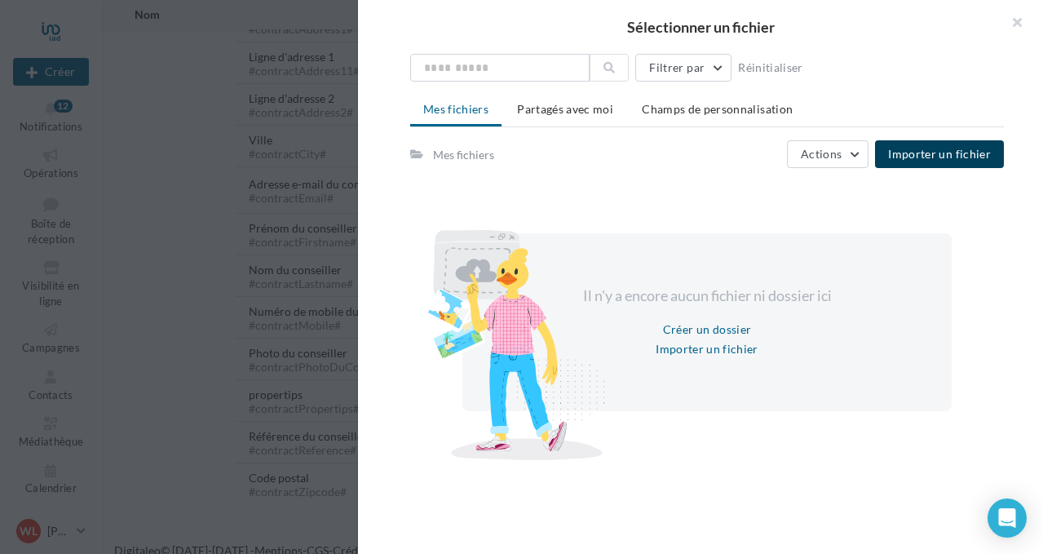
click at [961, 156] on span "Importer un fichier" at bounding box center [939, 154] width 103 height 14
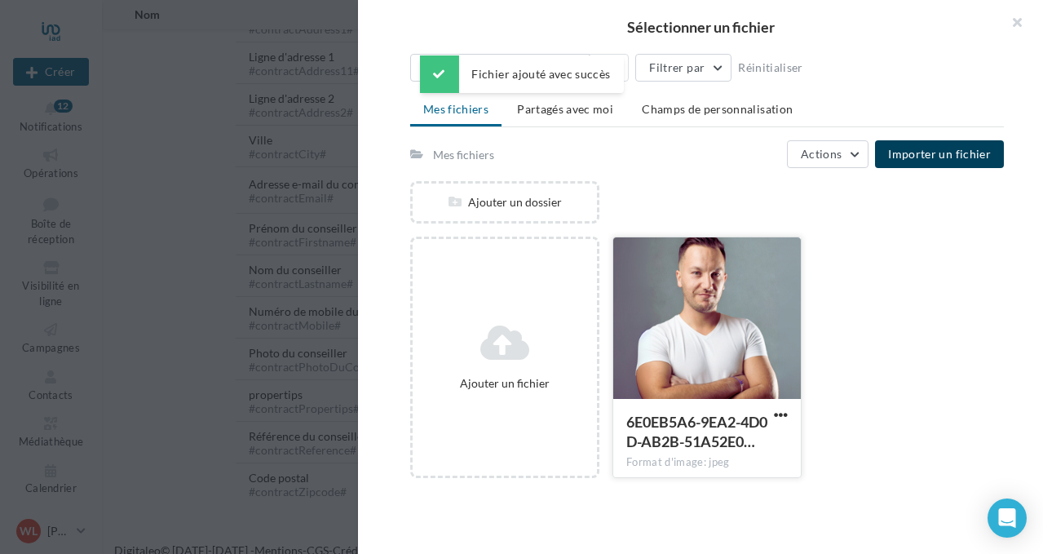
click at [712, 303] on div at bounding box center [707, 318] width 188 height 163
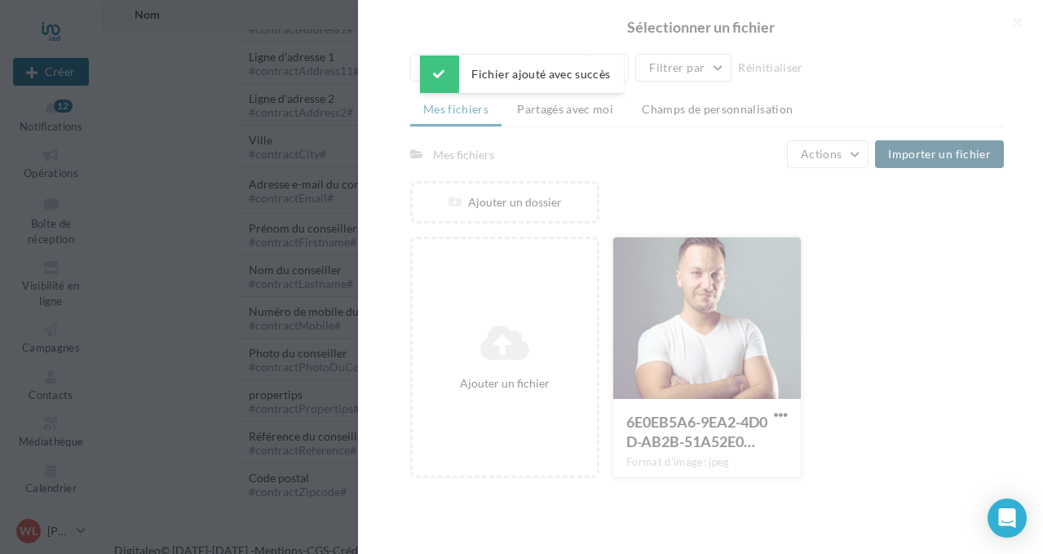
type input "**********"
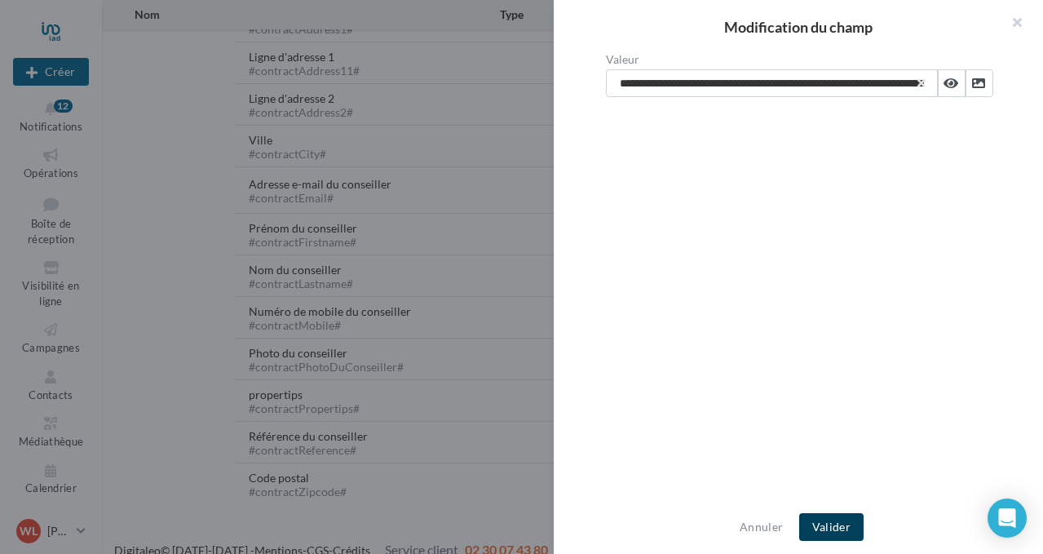
click at [832, 533] on button "Valider" at bounding box center [831, 527] width 64 height 28
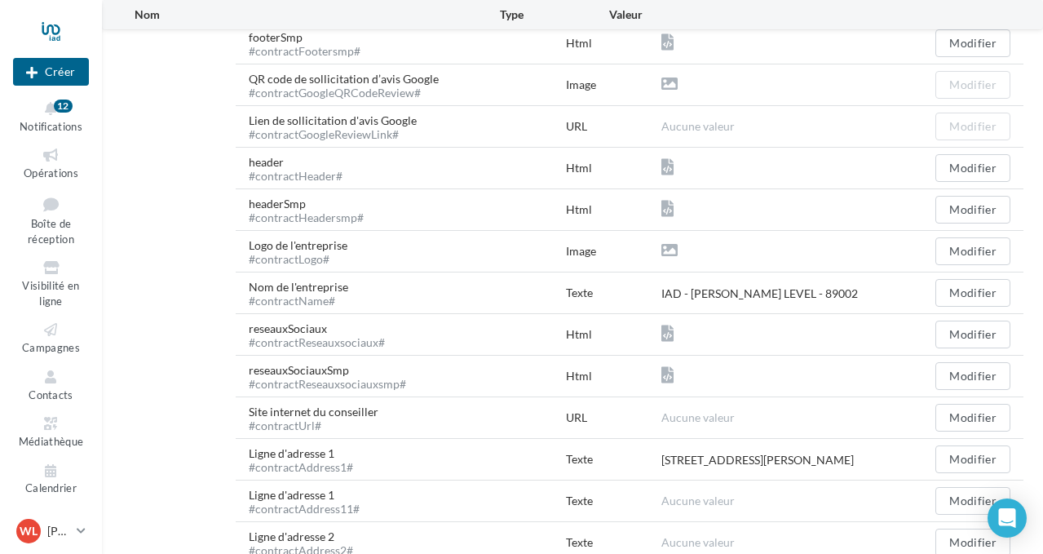
scroll to position [247, 0]
click at [705, 282] on img at bounding box center [702, 289] width 26 height 26
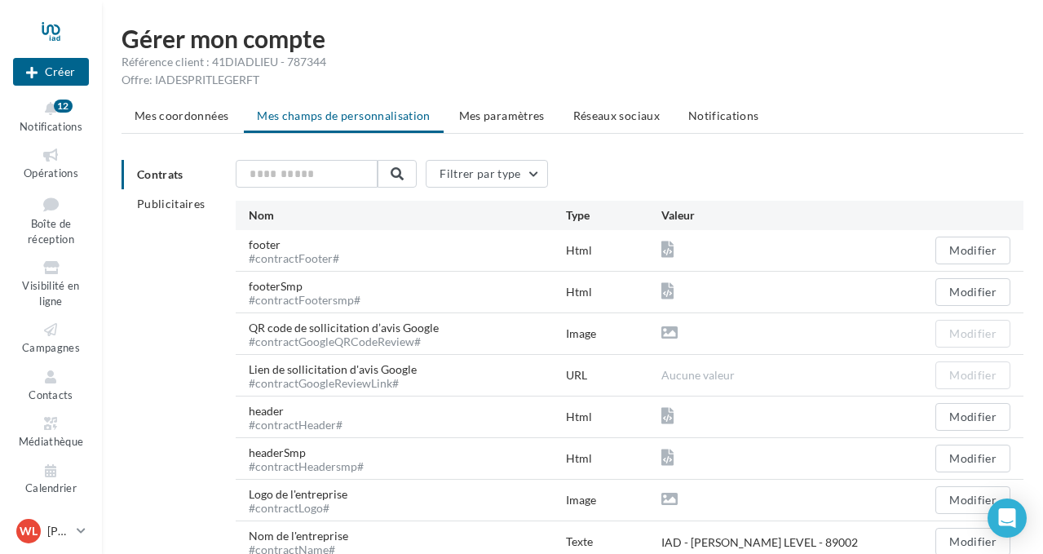
scroll to position [247, 0]
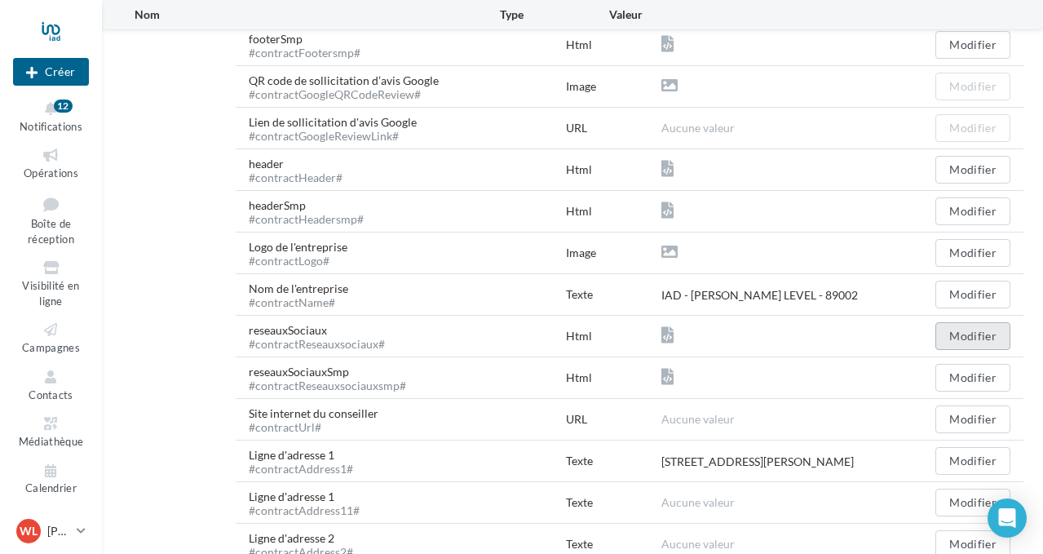
click at [984, 339] on button "Modifier" at bounding box center [973, 336] width 75 height 28
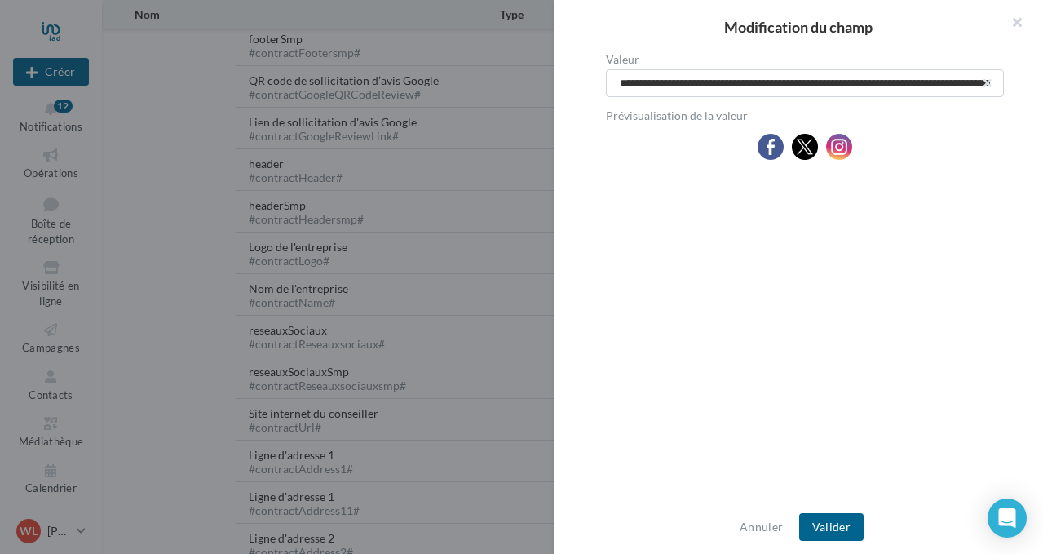
click at [844, 140] on img at bounding box center [839, 147] width 26 height 26
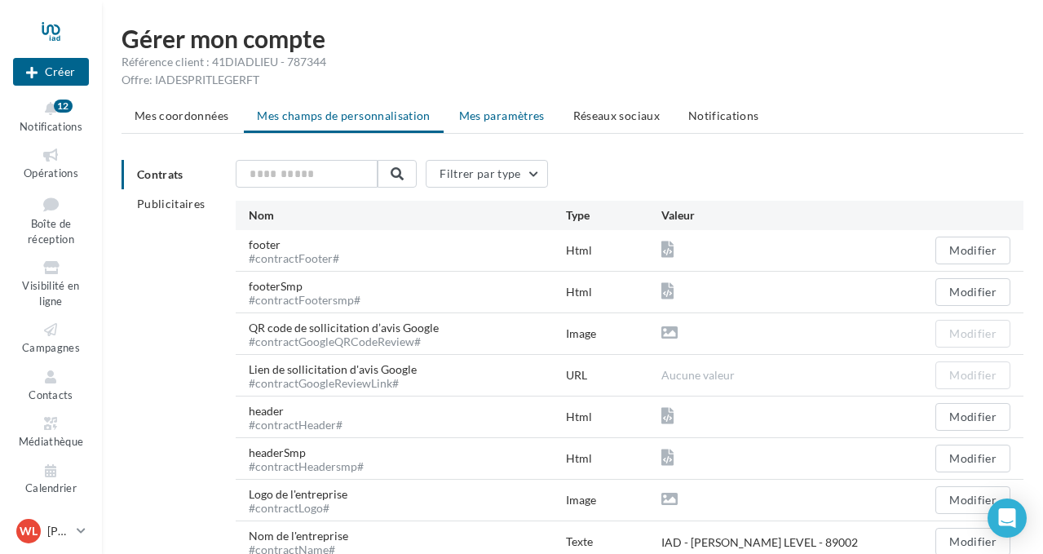
click at [489, 119] on span "Mes paramètres" at bounding box center [502, 115] width 86 height 14
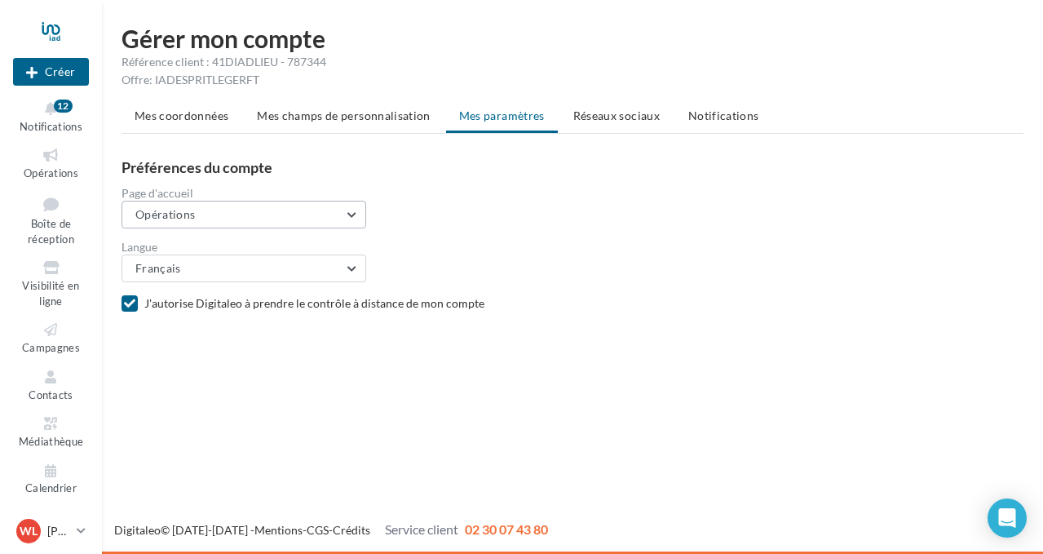
click at [298, 219] on button "Opérations" at bounding box center [244, 215] width 245 height 28
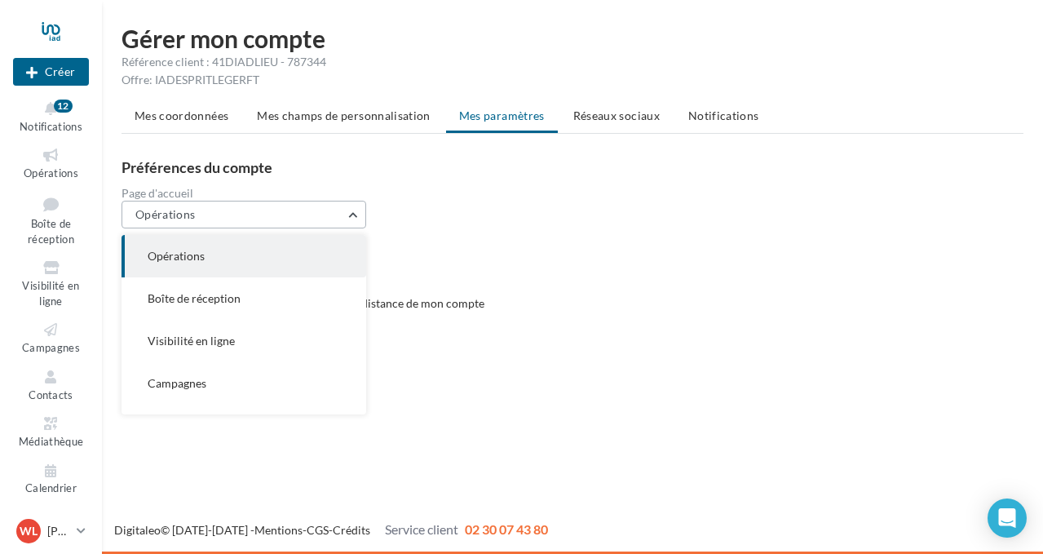
click at [298, 219] on button "Opérations" at bounding box center [244, 215] width 245 height 28
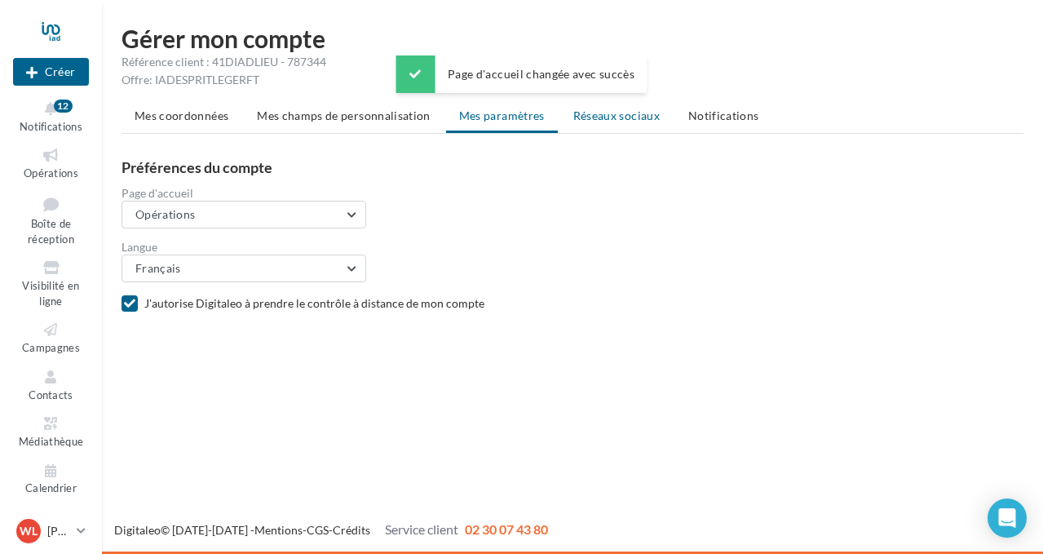
click at [596, 122] on span "Réseaux sociaux" at bounding box center [616, 115] width 86 height 14
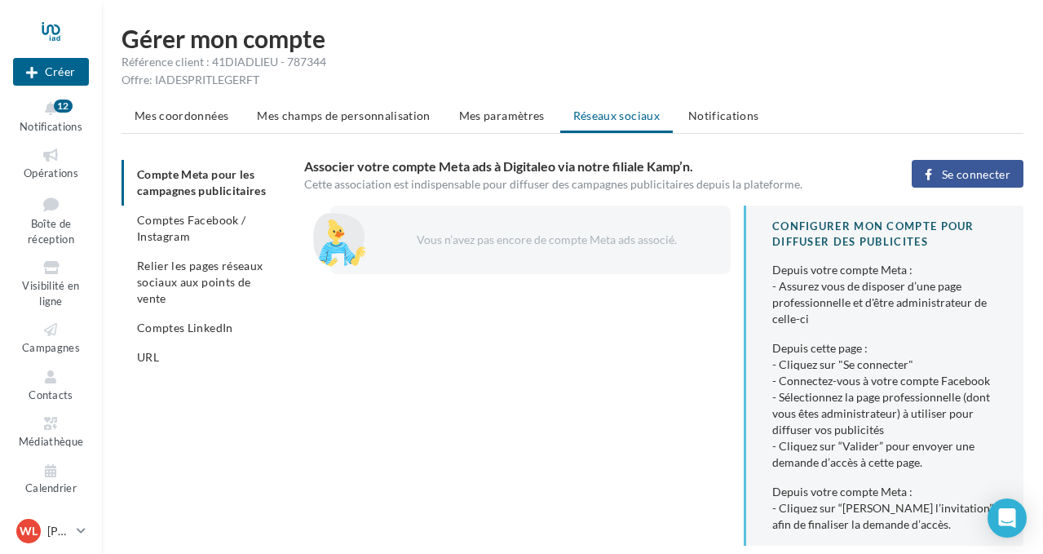
scroll to position [25, 0]
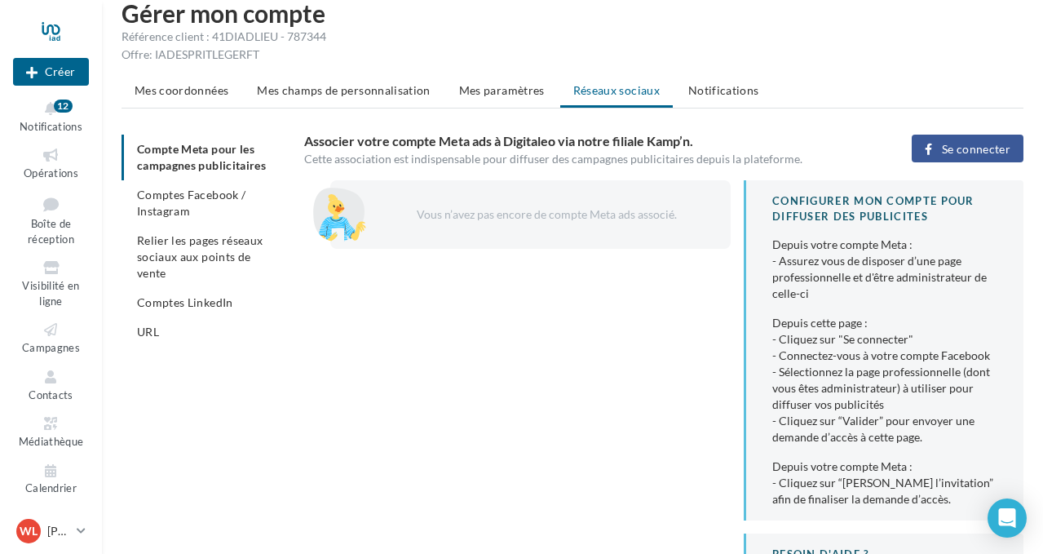
click at [981, 143] on span "Se connecter" at bounding box center [976, 149] width 69 height 13
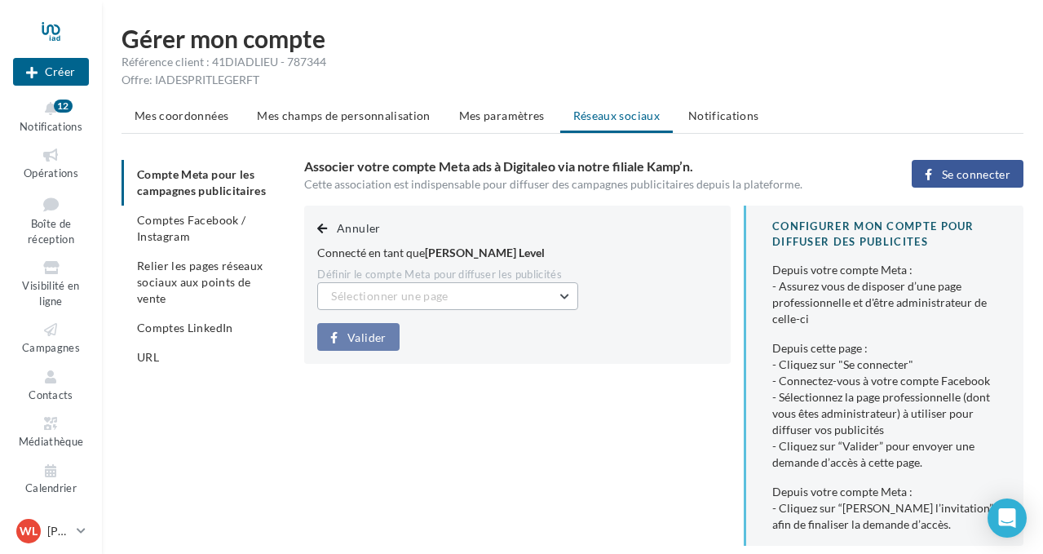
click at [476, 296] on button "Sélectionner une page" at bounding box center [447, 296] width 261 height 28
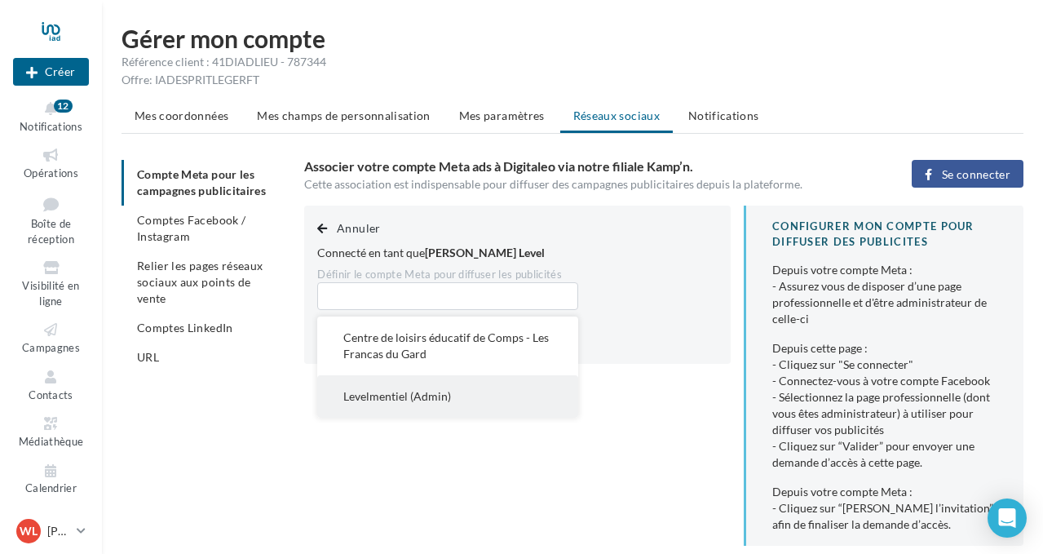
click at [467, 397] on button "Levelmentiel (Admin)" at bounding box center [447, 396] width 261 height 42
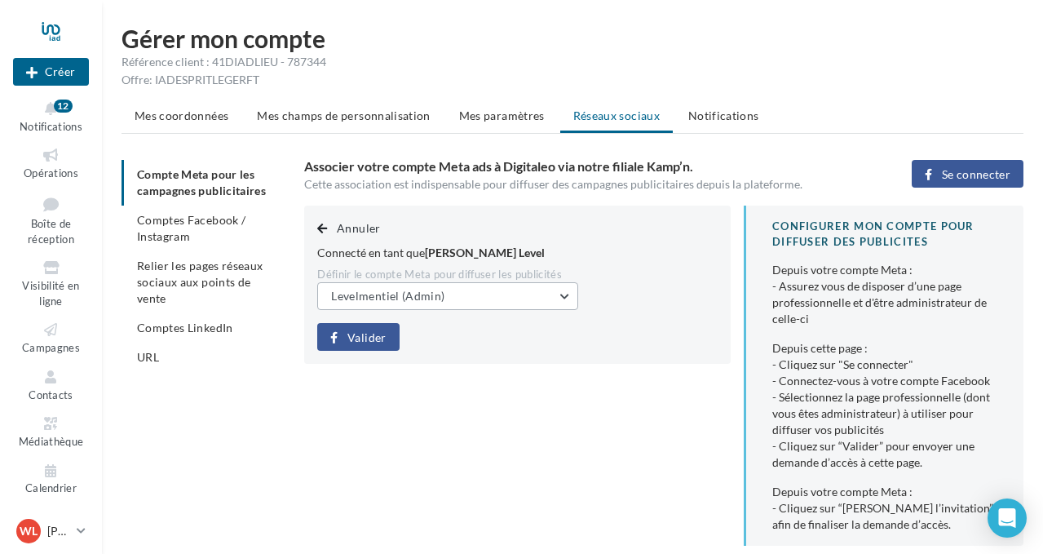
click at [505, 297] on button "Levelmentiel (Admin)" at bounding box center [447, 296] width 261 height 28
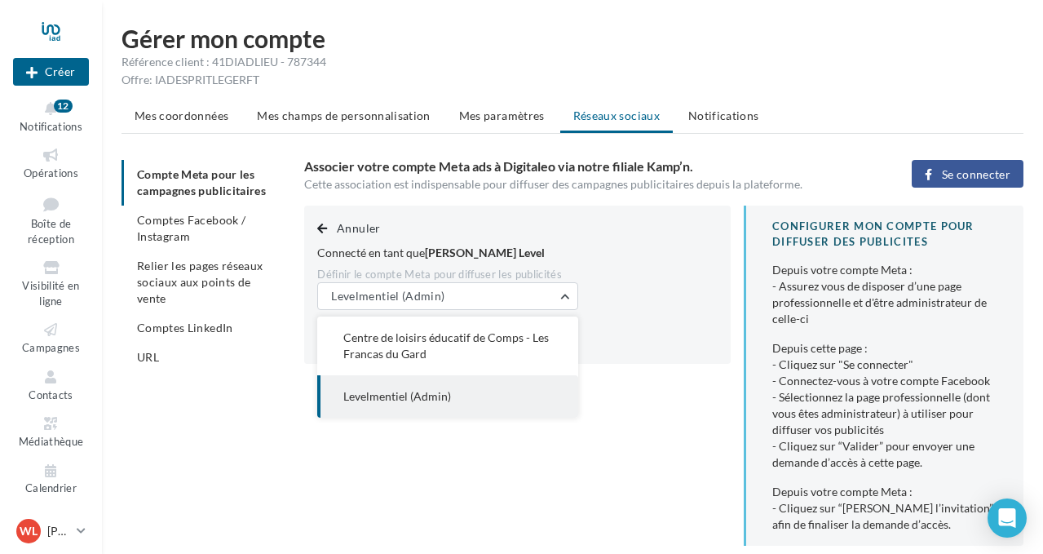
click at [679, 281] on div "Annuler Connecté en tant que William Level Définir le compte Meta pour diffuser…" at bounding box center [517, 285] width 427 height 158
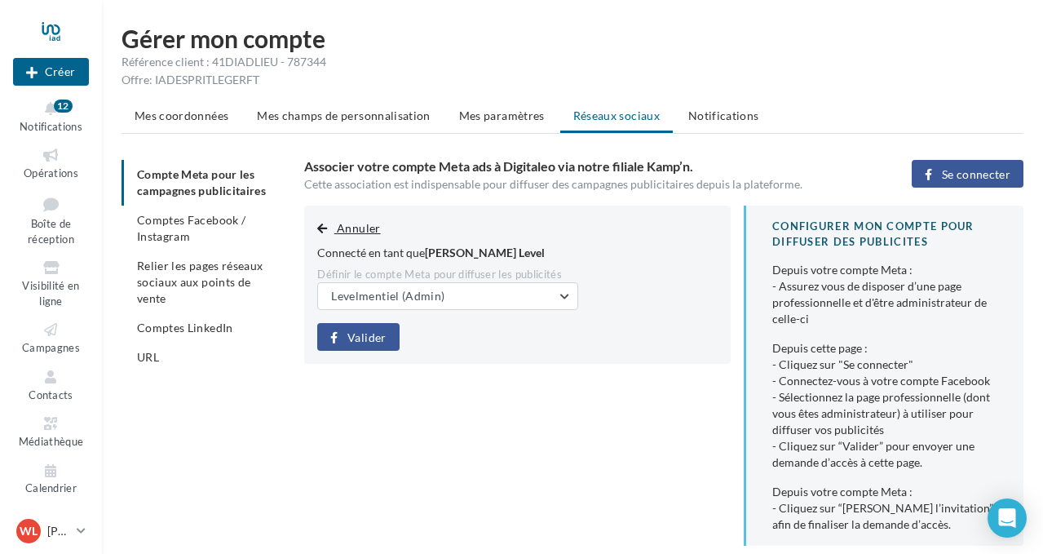
click at [349, 224] on span "Annuler" at bounding box center [358, 228] width 43 height 14
click at [355, 228] on span "Annuler" at bounding box center [358, 228] width 43 height 14
click at [324, 226] on span "button" at bounding box center [322, 228] width 10 height 11
click at [365, 232] on span "Annuler" at bounding box center [358, 228] width 43 height 14
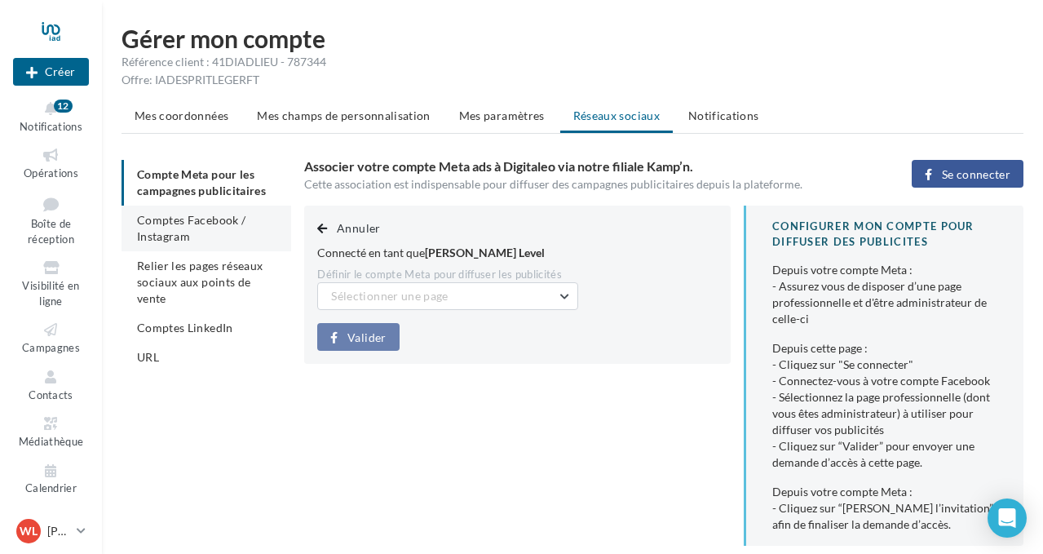
click at [188, 238] on span "Comptes Facebook / Instagram" at bounding box center [191, 228] width 108 height 30
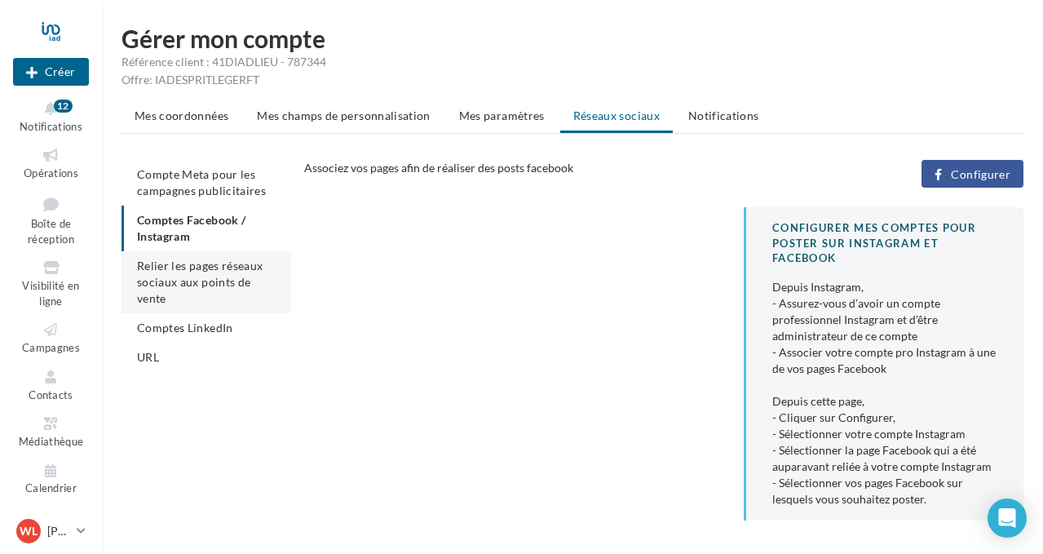
click at [222, 279] on span "Relier les pages réseaux sociaux aux points de vente" at bounding box center [200, 282] width 126 height 46
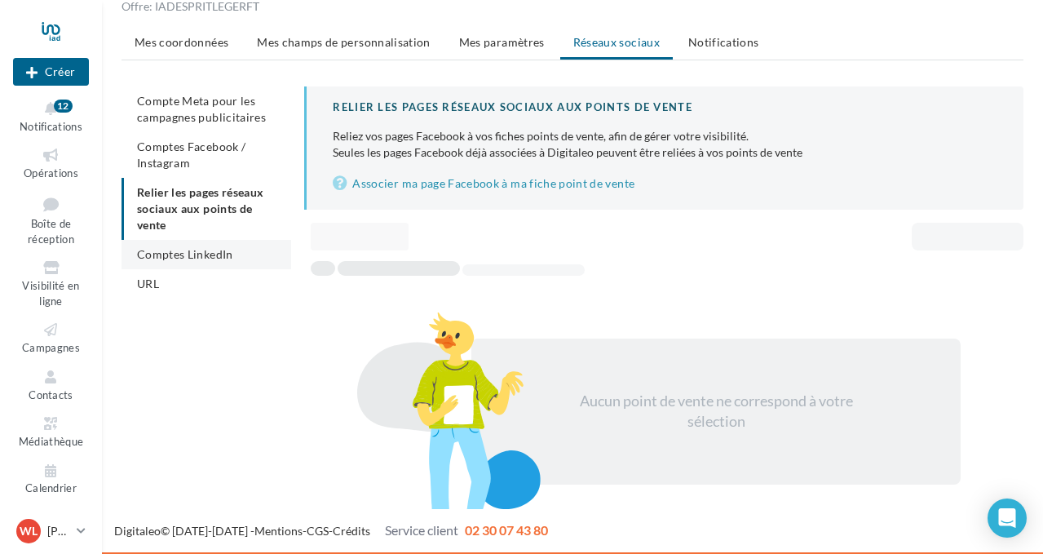
scroll to position [73, 0]
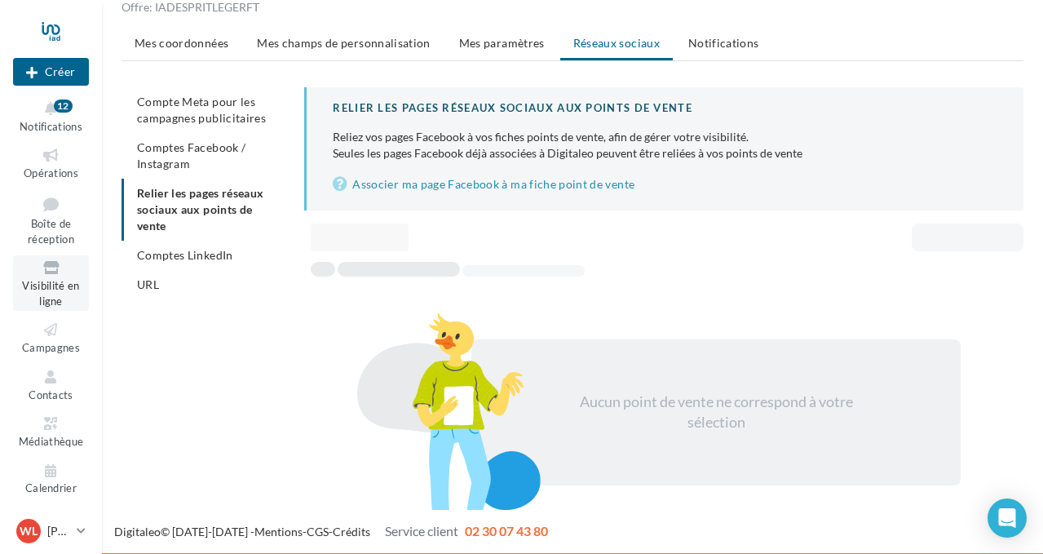
click at [68, 279] on span "Visibilité en ligne" at bounding box center [50, 293] width 57 height 29
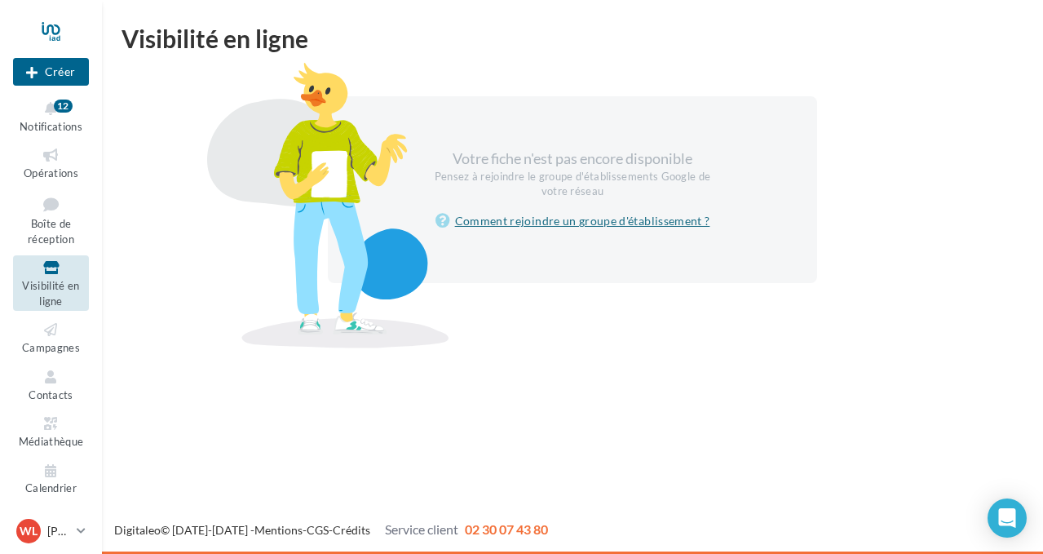
click at [546, 221] on link "Comment rejoindre un groupe d'établissement ?" at bounding box center [573, 221] width 275 height 20
click at [1016, 518] on div "Open Intercom Messenger" at bounding box center [1007, 518] width 43 height 43
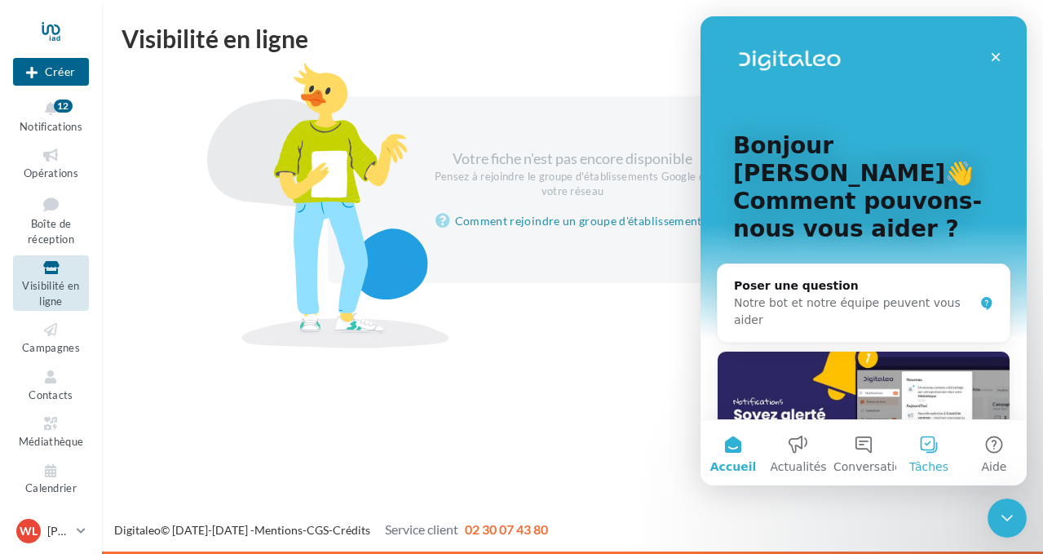
click at [933, 443] on button "Tâches" at bounding box center [928, 452] width 65 height 65
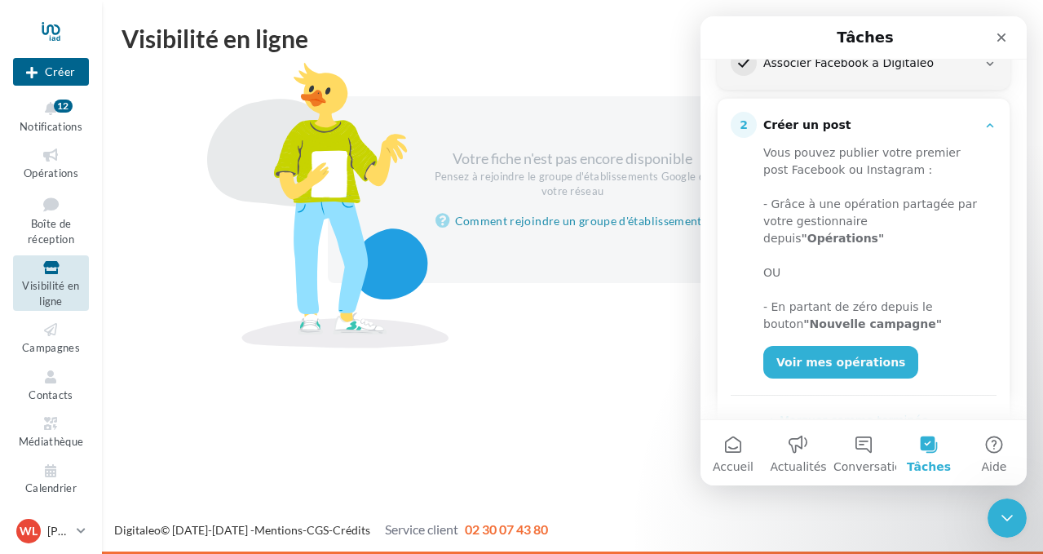
scroll to position [246, 0]
click at [498, 376] on div "Nouvelle campagne Créer Notifications 12 Opérations Boîte de réception Visibili…" at bounding box center [521, 277] width 1043 height 554
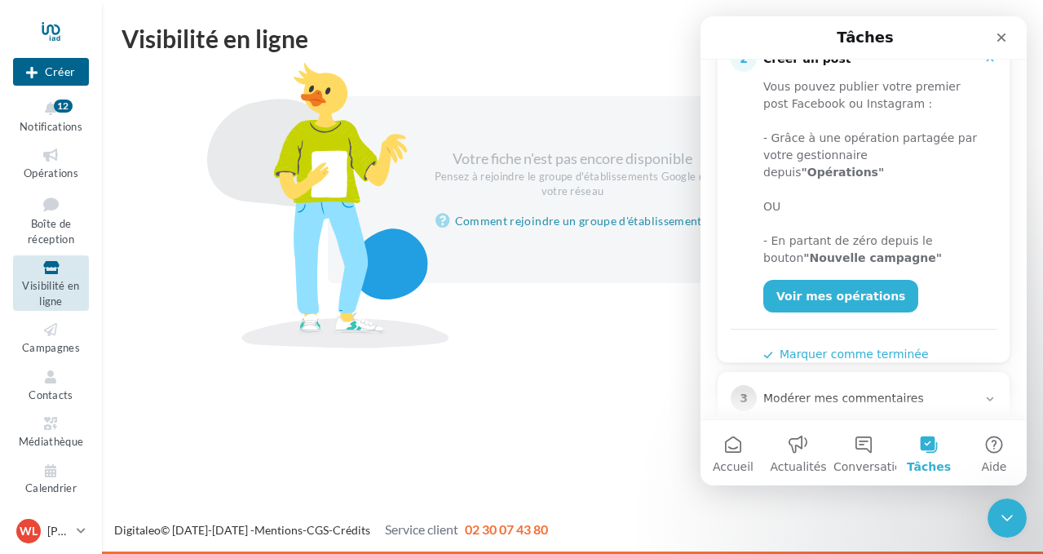
scroll to position [338, 0]
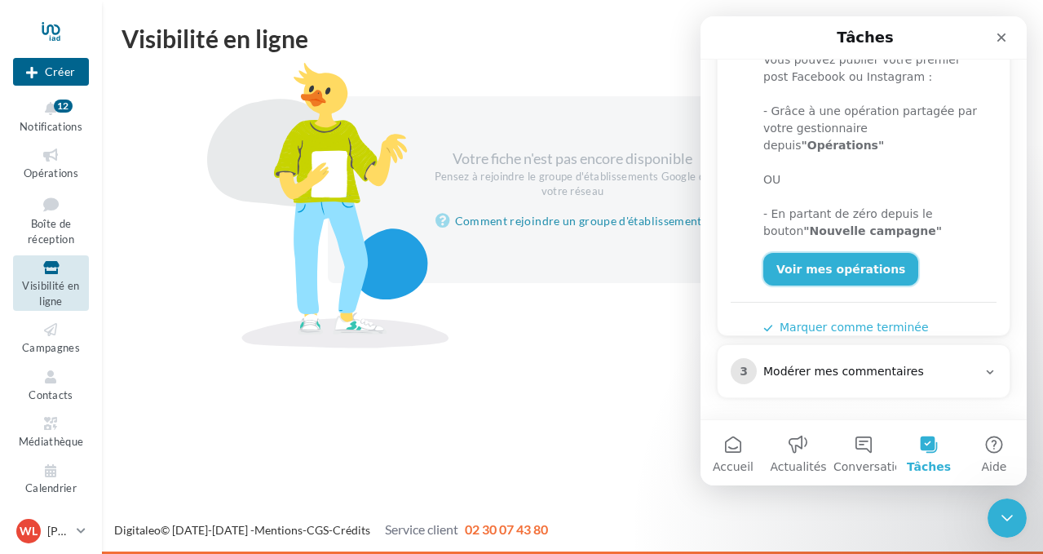
click at [851, 256] on link "Voir mes opérations" at bounding box center [840, 269] width 155 height 33
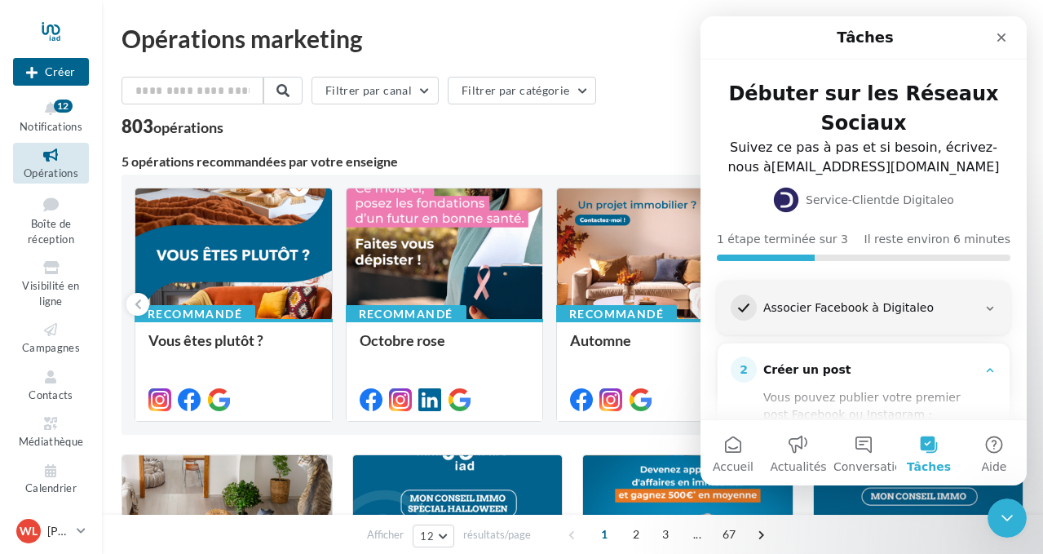
click at [1009, 534] on div "Fermer le Messenger Intercom" at bounding box center [1004, 515] width 39 height 39
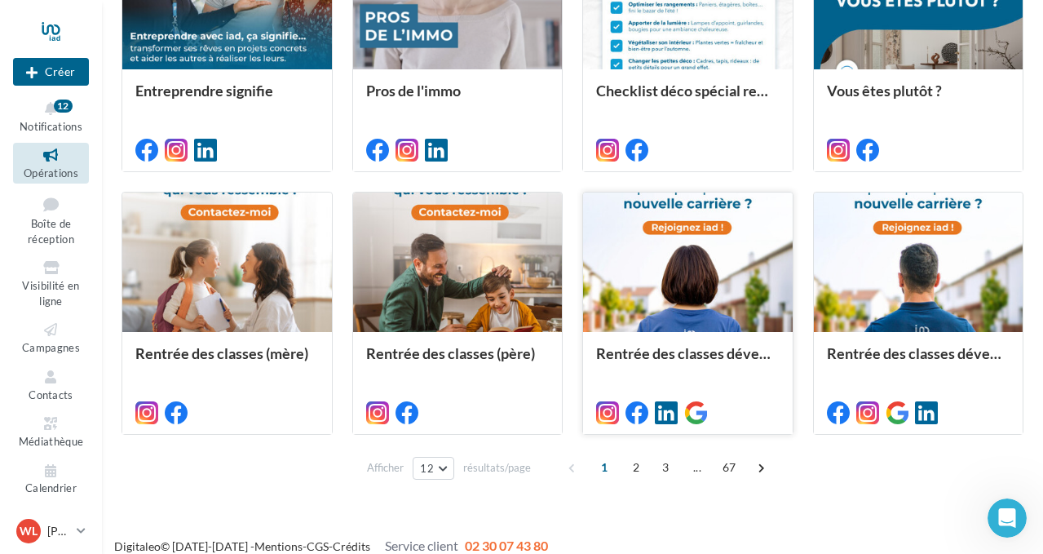
scroll to position [799, 0]
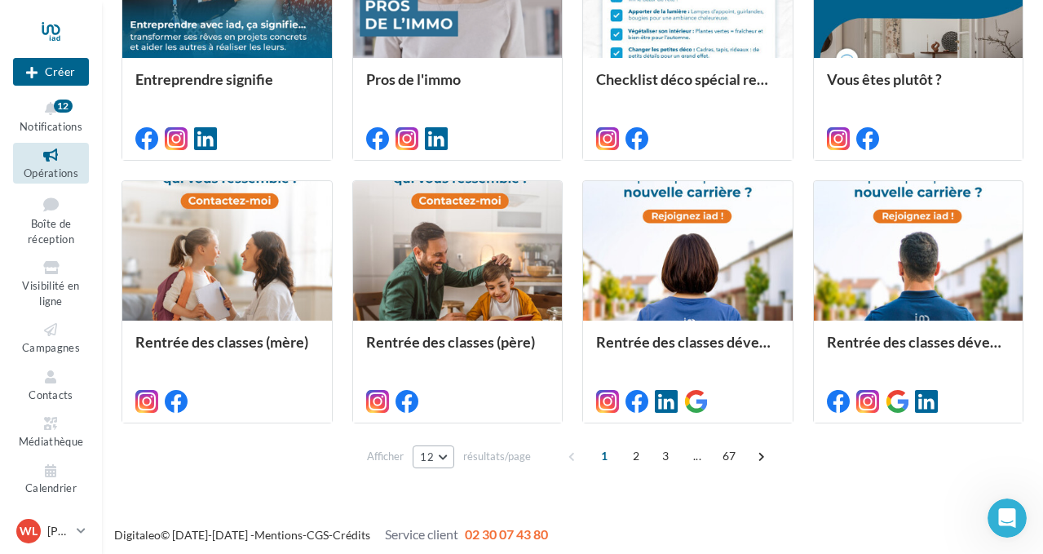
click at [454, 455] on button "12" at bounding box center [434, 456] width 42 height 23
click at [457, 429] on button "96" at bounding box center [470, 427] width 114 height 29
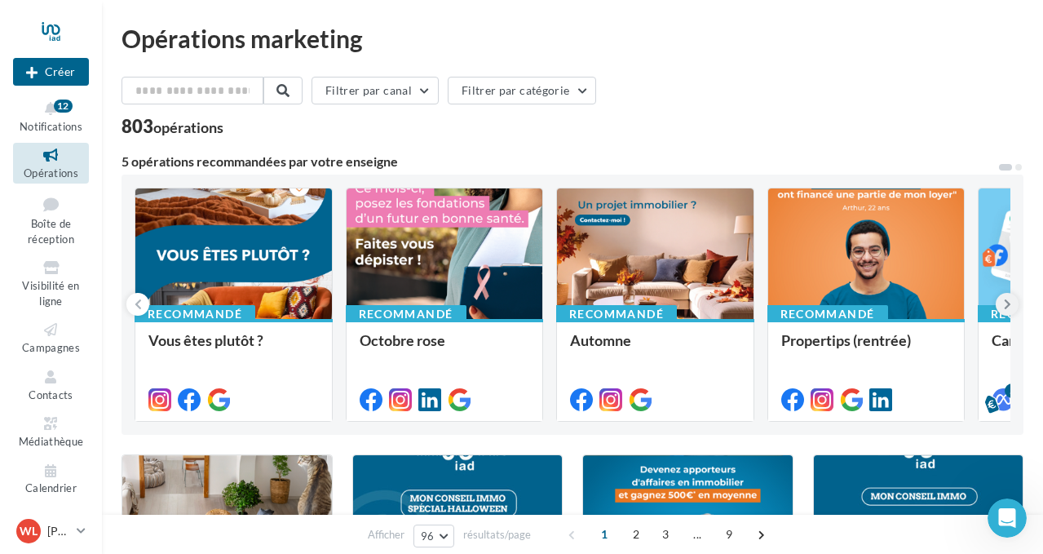
scroll to position [0, 0]
click at [1008, 299] on icon at bounding box center [1007, 304] width 7 height 16
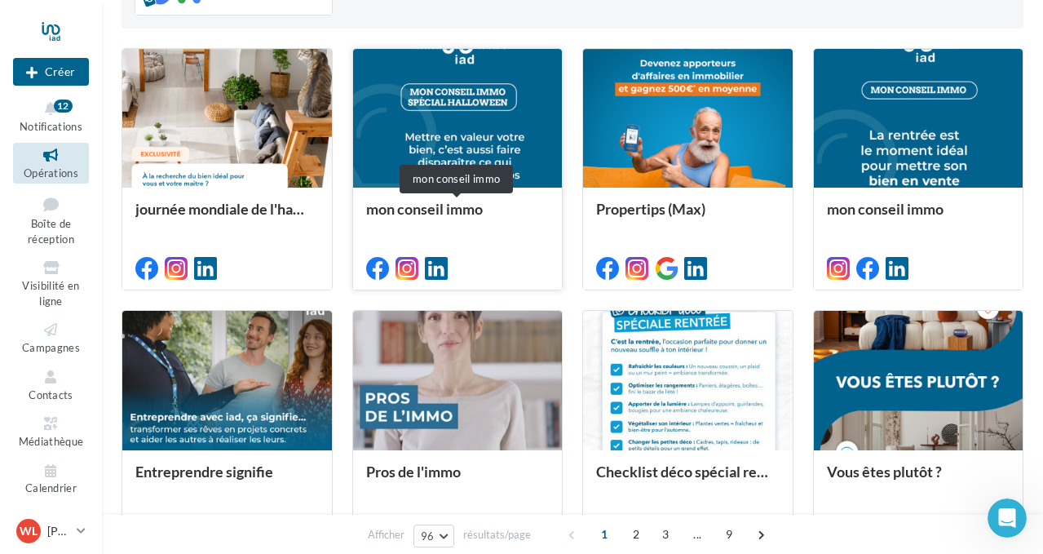
scroll to position [400, 0]
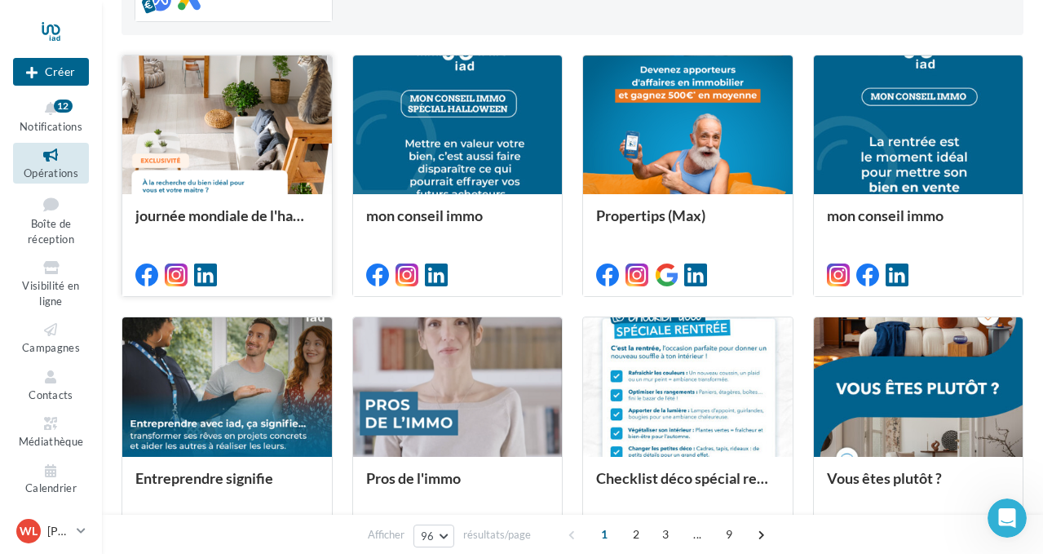
click at [294, 140] on div at bounding box center [227, 125] width 210 height 141
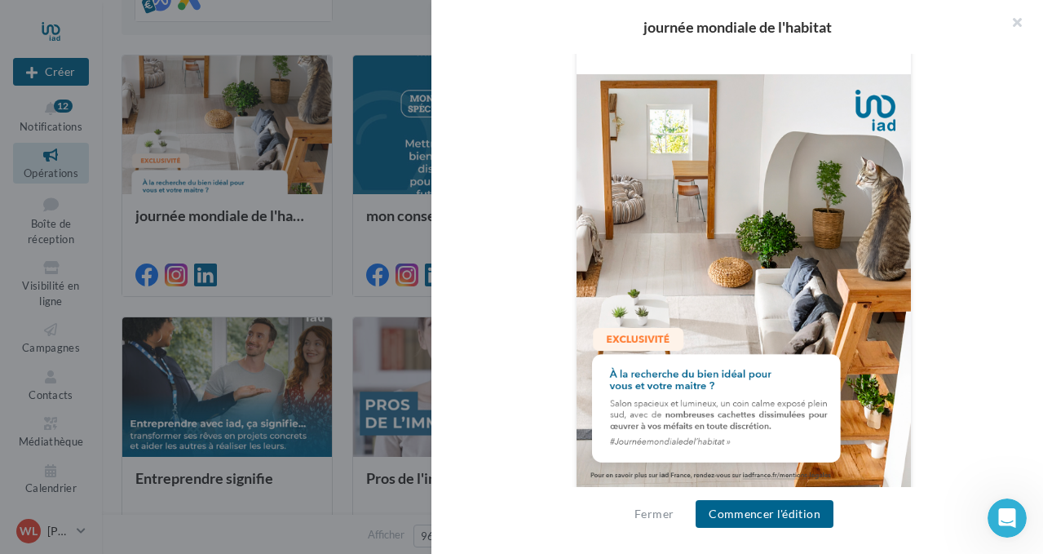
scroll to position [584, 0]
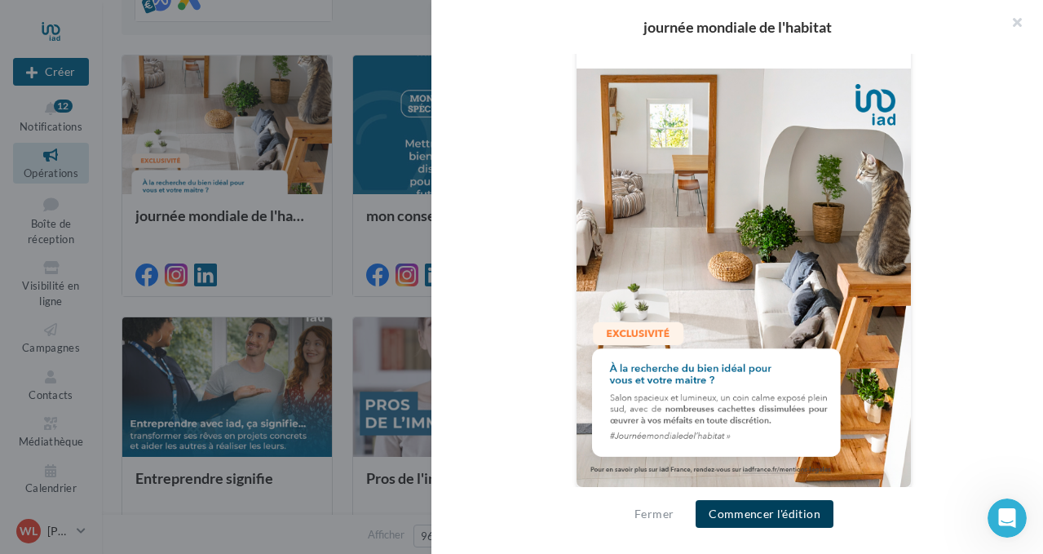
click at [759, 507] on button "Commencer l'édition" at bounding box center [765, 514] width 138 height 28
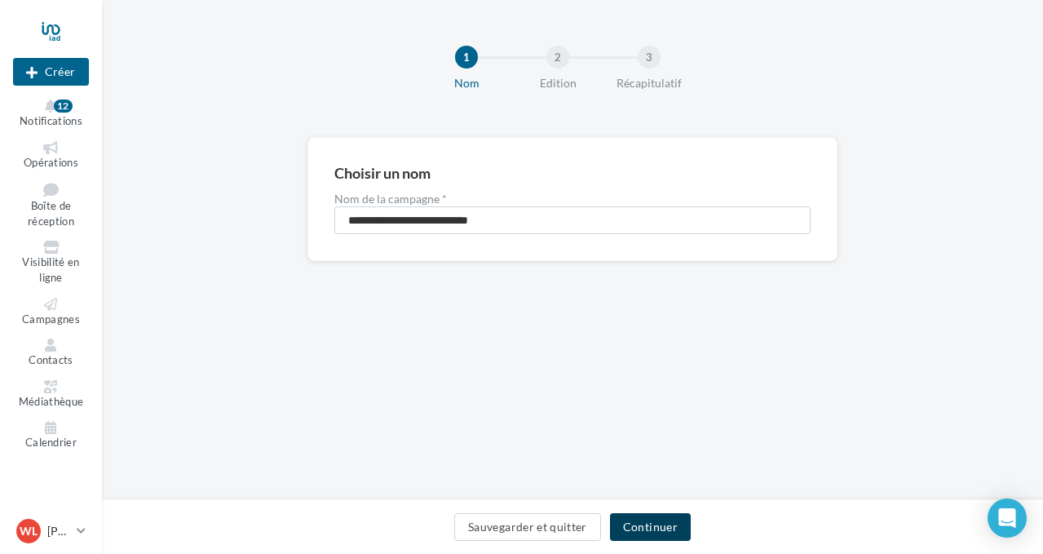
click at [666, 527] on button "Continuer" at bounding box center [650, 527] width 81 height 28
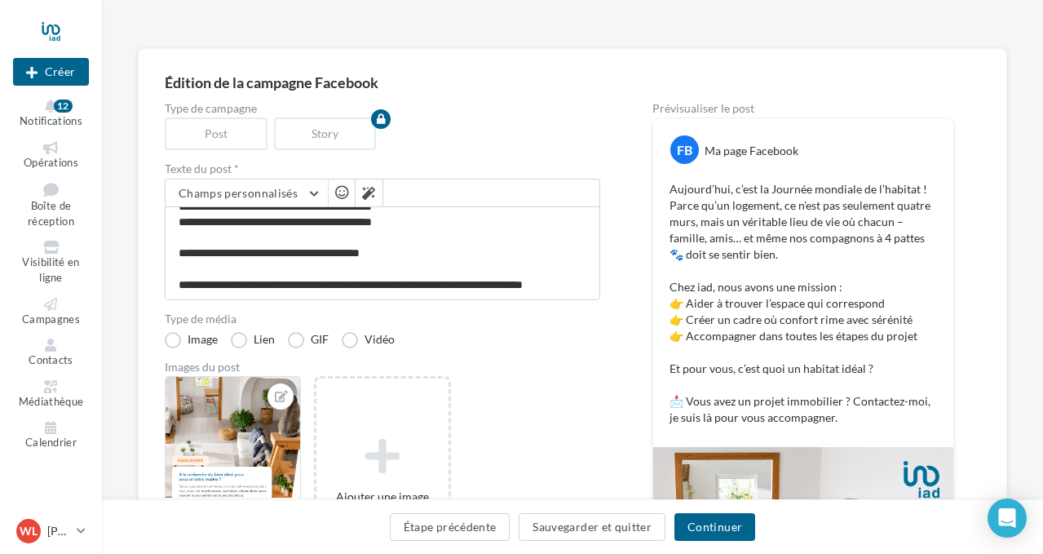
scroll to position [149, 0]
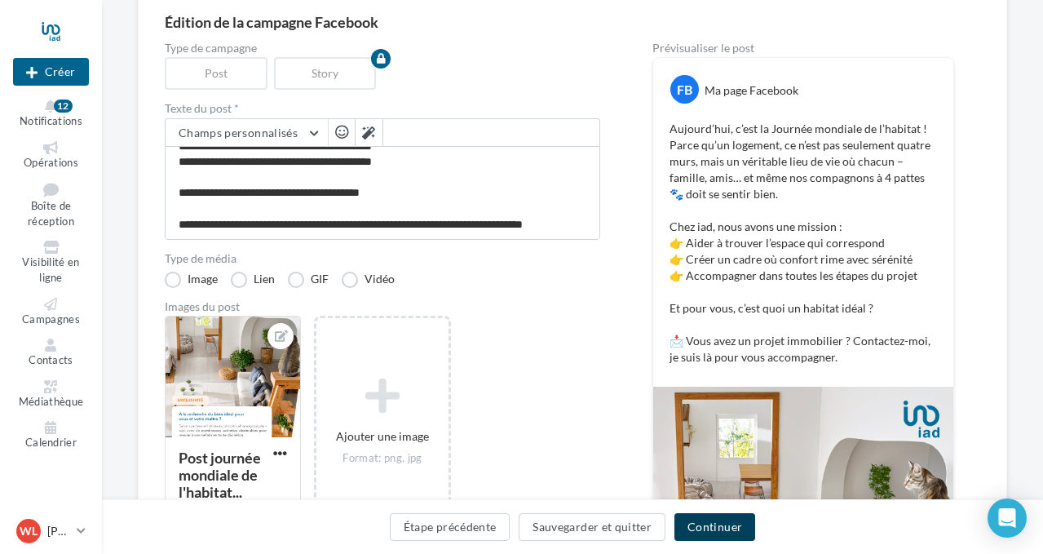
click at [712, 526] on button "Continuer" at bounding box center [715, 527] width 81 height 28
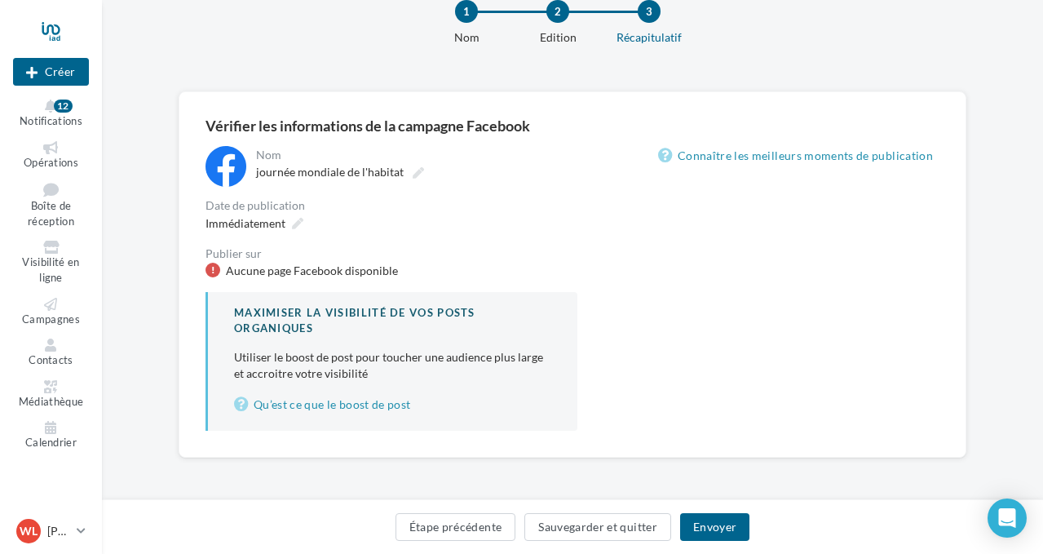
scroll to position [44, 0]
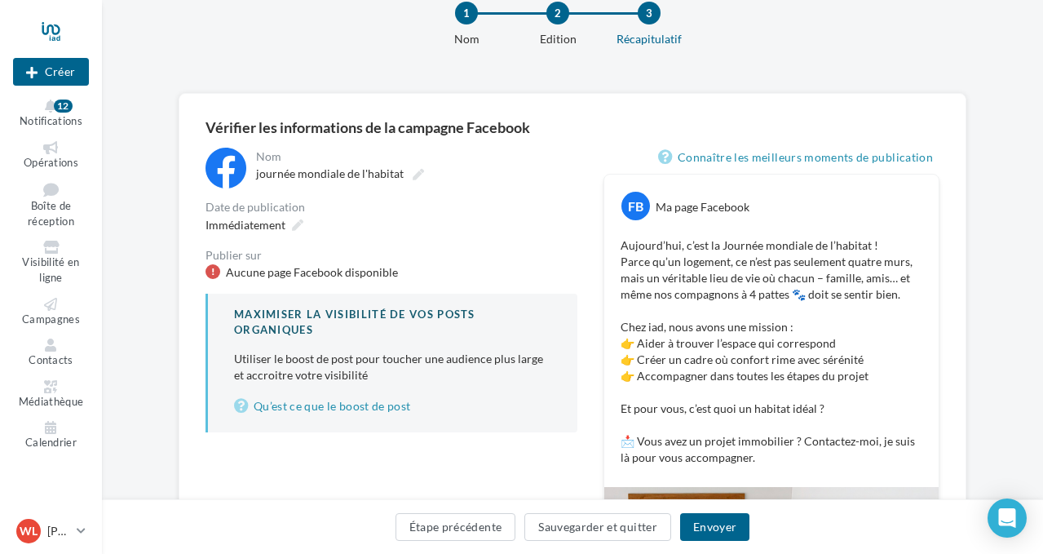
click at [336, 272] on div "Aucune page Facebook disponible" at bounding box center [312, 272] width 172 height 16
click at [298, 223] on icon at bounding box center [297, 224] width 11 height 11
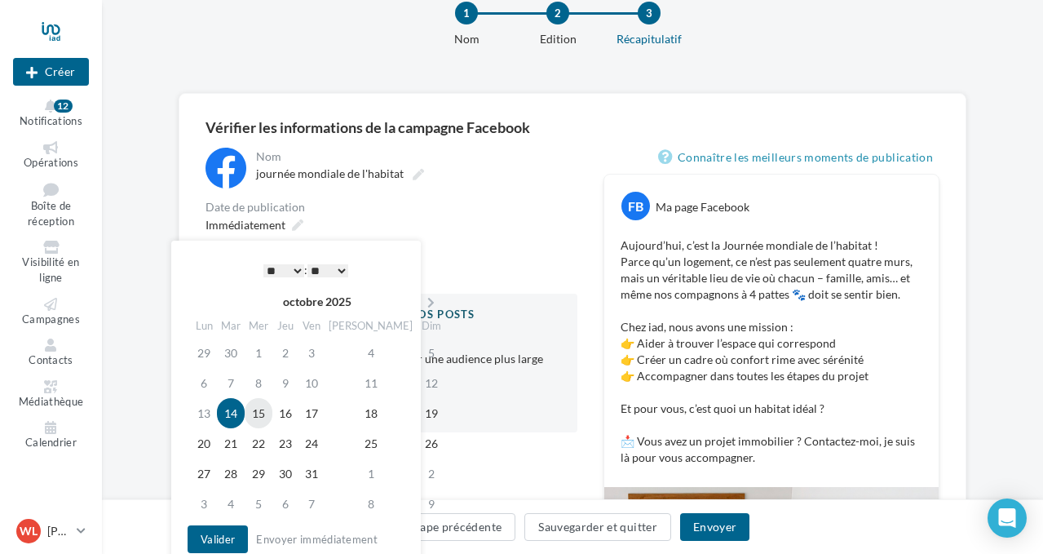
click at [268, 414] on td "15" at bounding box center [259, 413] width 28 height 30
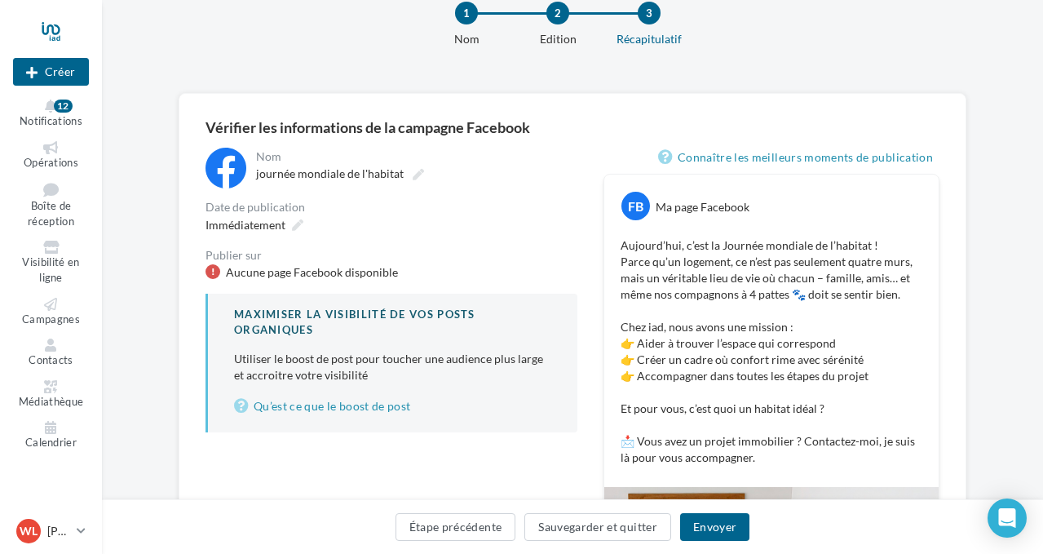
click at [505, 258] on div "Publier sur" at bounding box center [392, 255] width 372 height 11
click at [751, 157] on link "Connaître les meilleurs moments de publication" at bounding box center [798, 158] width 281 height 20
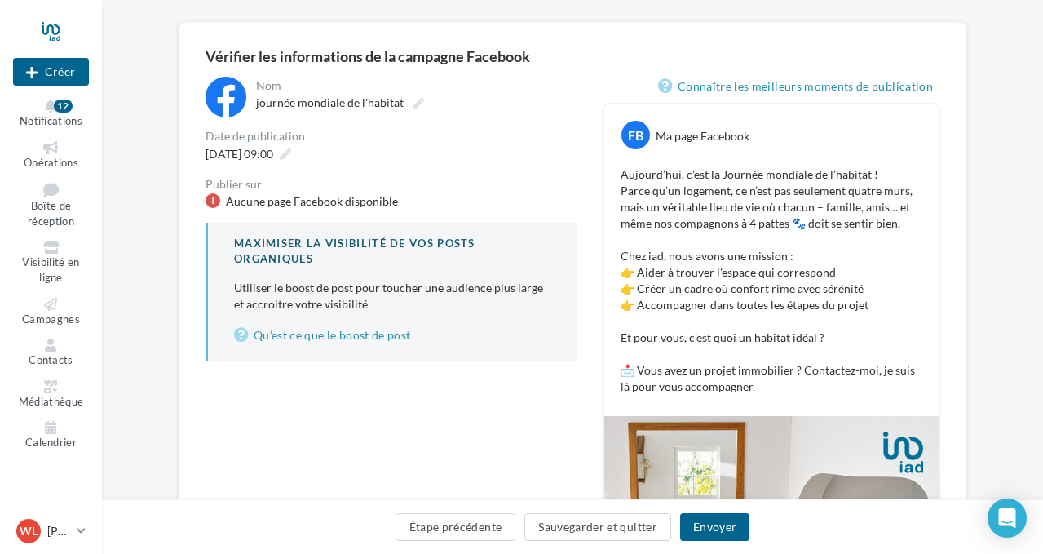
click at [323, 201] on div "Aucune page Facebook disponible" at bounding box center [312, 201] width 172 height 16
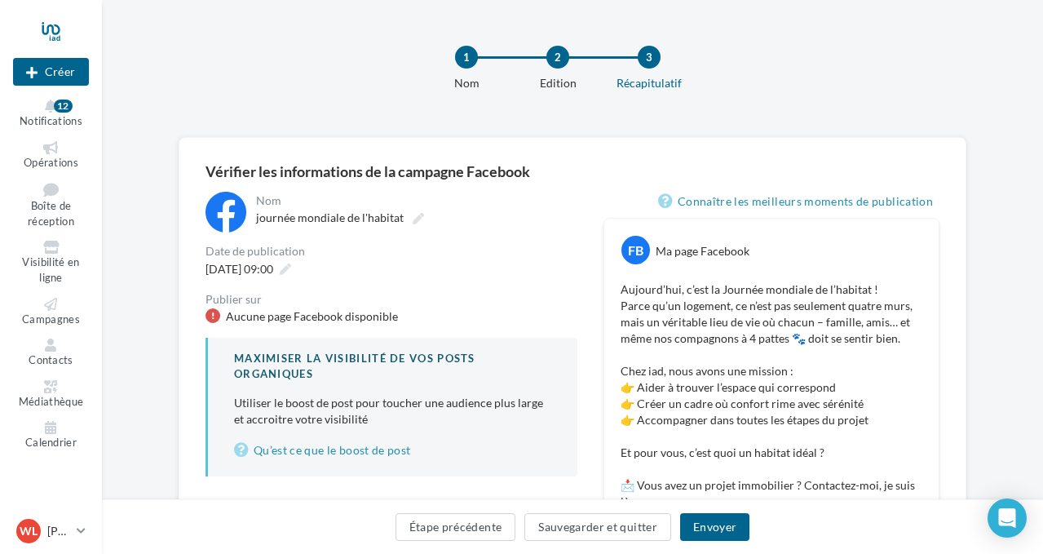
scroll to position [0, 0]
click at [732, 530] on button "Envoyer" at bounding box center [714, 527] width 69 height 28
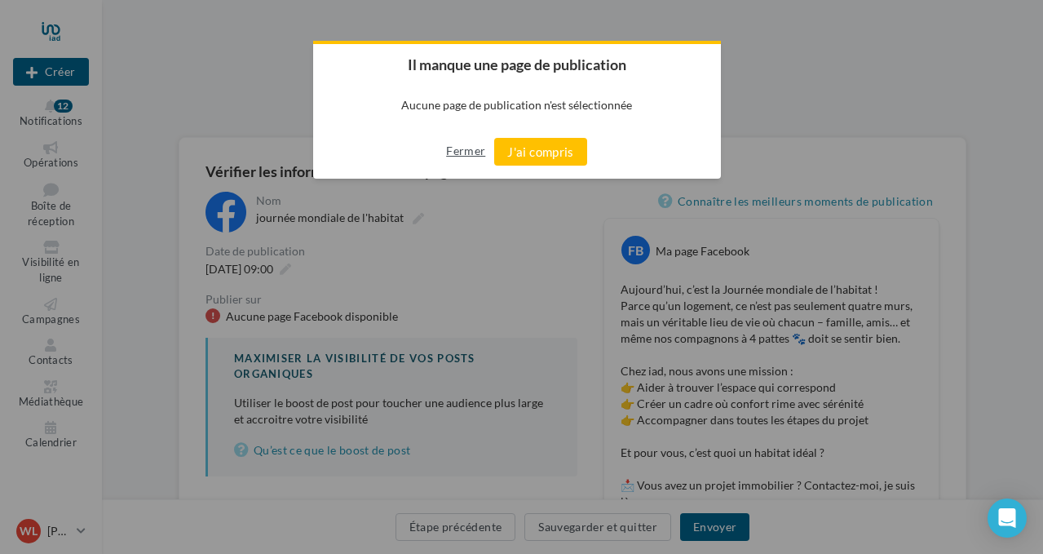
click at [469, 151] on button "Fermer" at bounding box center [465, 151] width 39 height 26
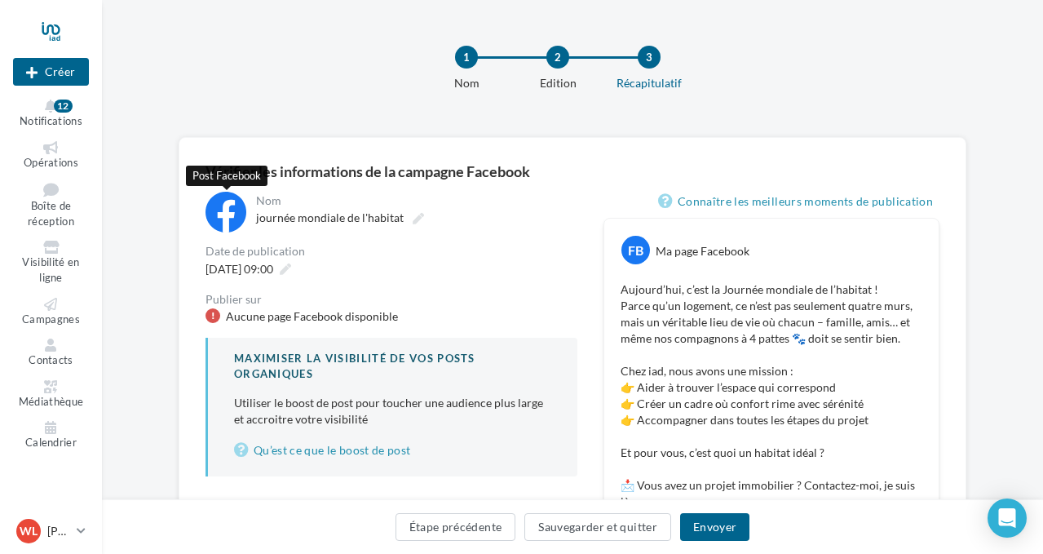
click at [226, 205] on div at bounding box center [226, 212] width 41 height 41
click at [343, 319] on div "Aucune page Facebook disponible" at bounding box center [312, 316] width 172 height 16
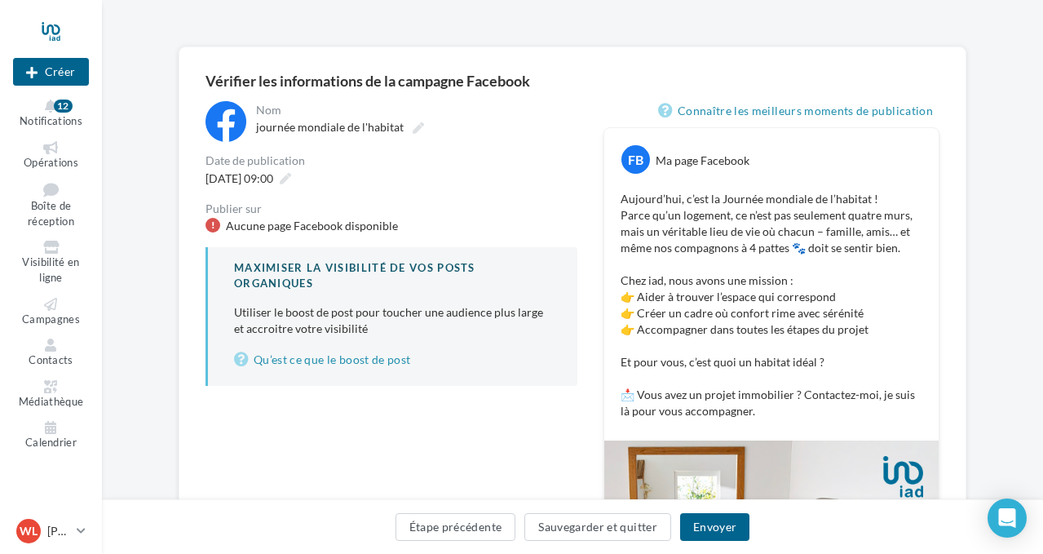
scroll to position [117, 0]
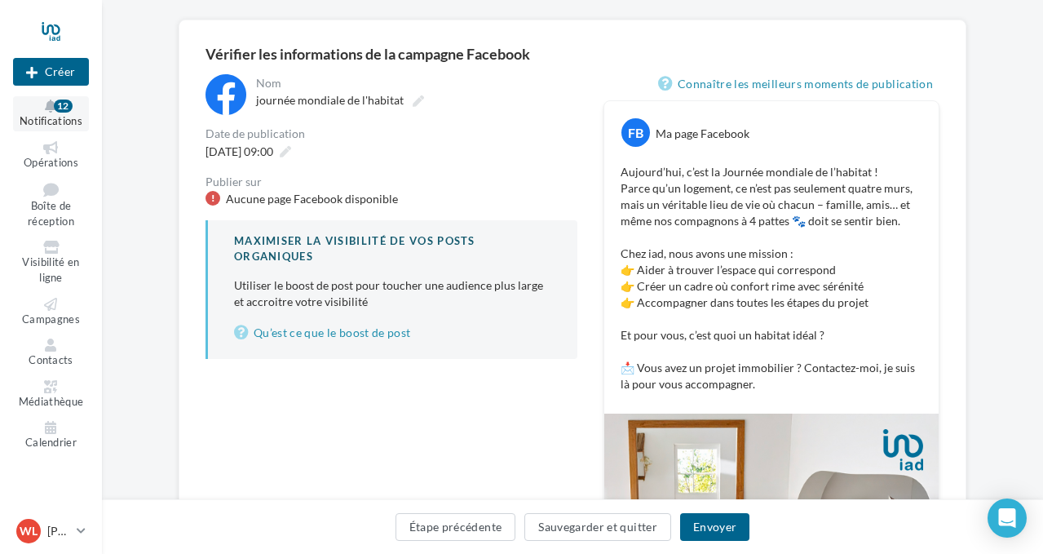
click at [58, 116] on span "Notifications" at bounding box center [51, 120] width 63 height 13
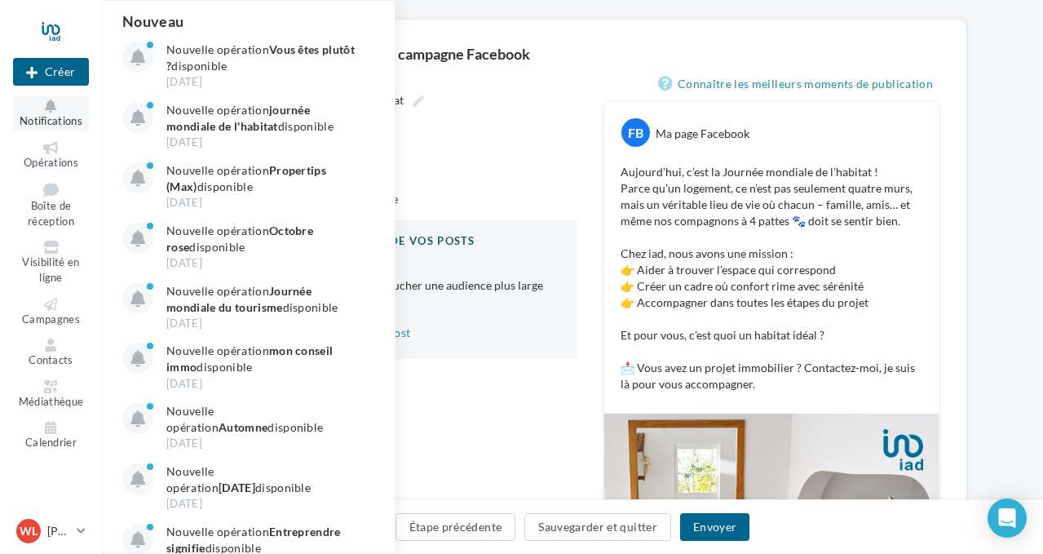
click at [58, 116] on span "Notifications" at bounding box center [51, 120] width 63 height 13
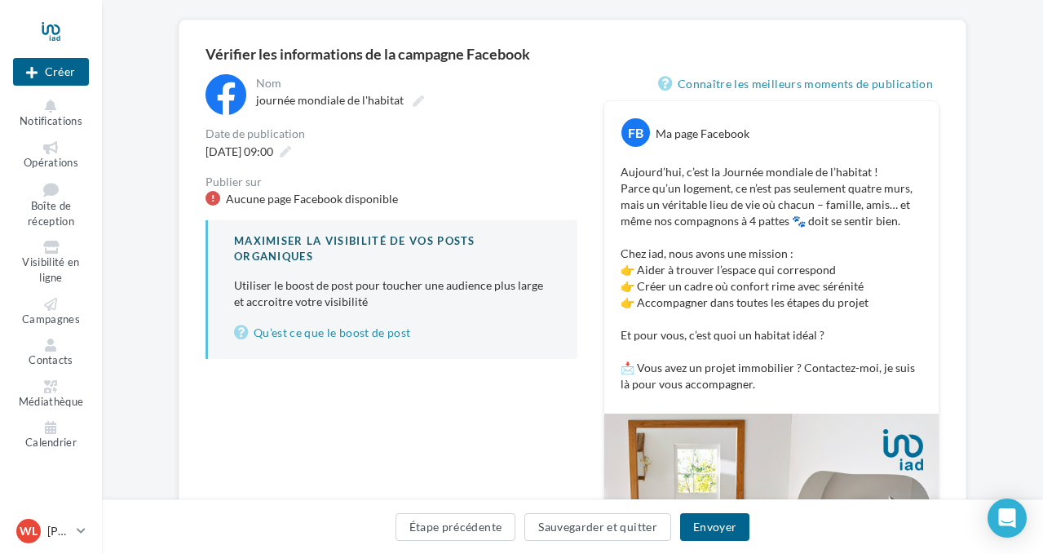
click at [57, 35] on div at bounding box center [51, 31] width 76 height 41
